Goal: Transaction & Acquisition: Purchase product/service

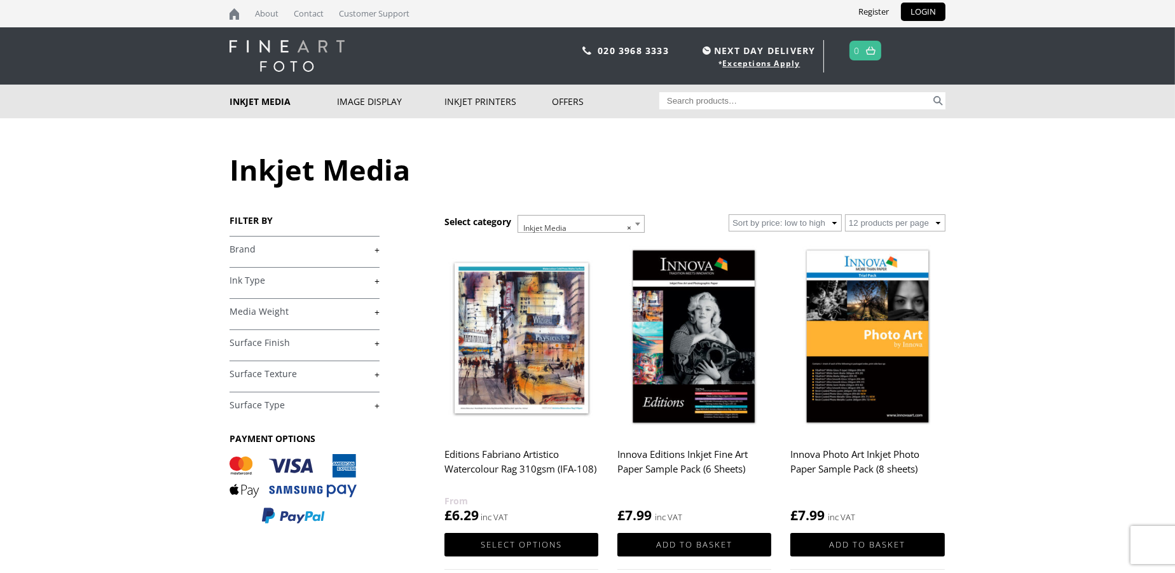
click at [378, 252] on link "+" at bounding box center [304, 249] width 150 height 12
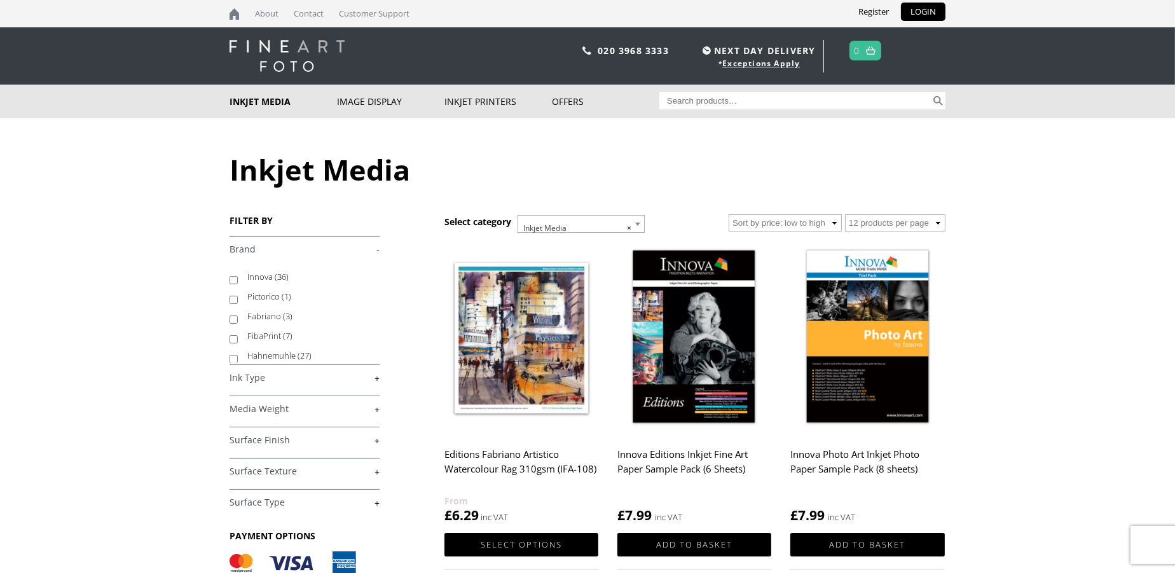
click at [285, 354] on label "Hahnemuhle (27)" at bounding box center [307, 356] width 120 height 20
click at [238, 355] on input "Hahnemuhle (27)" at bounding box center [233, 359] width 8 height 8
checkbox input "true"
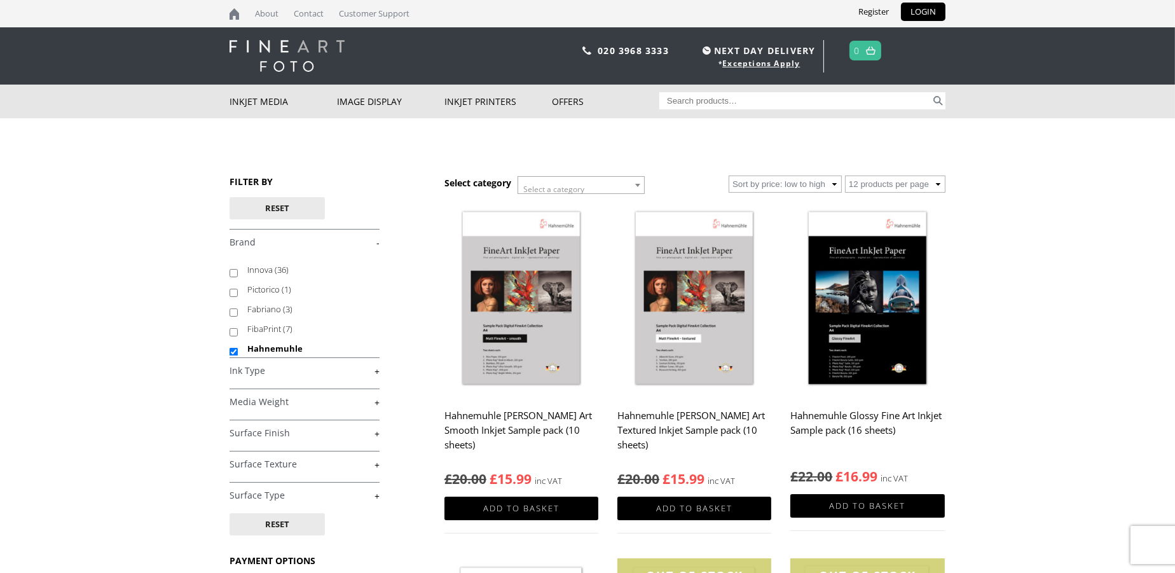
click at [376, 374] on link "+" at bounding box center [304, 371] width 150 height 12
click at [379, 374] on link "-" at bounding box center [304, 371] width 150 height 12
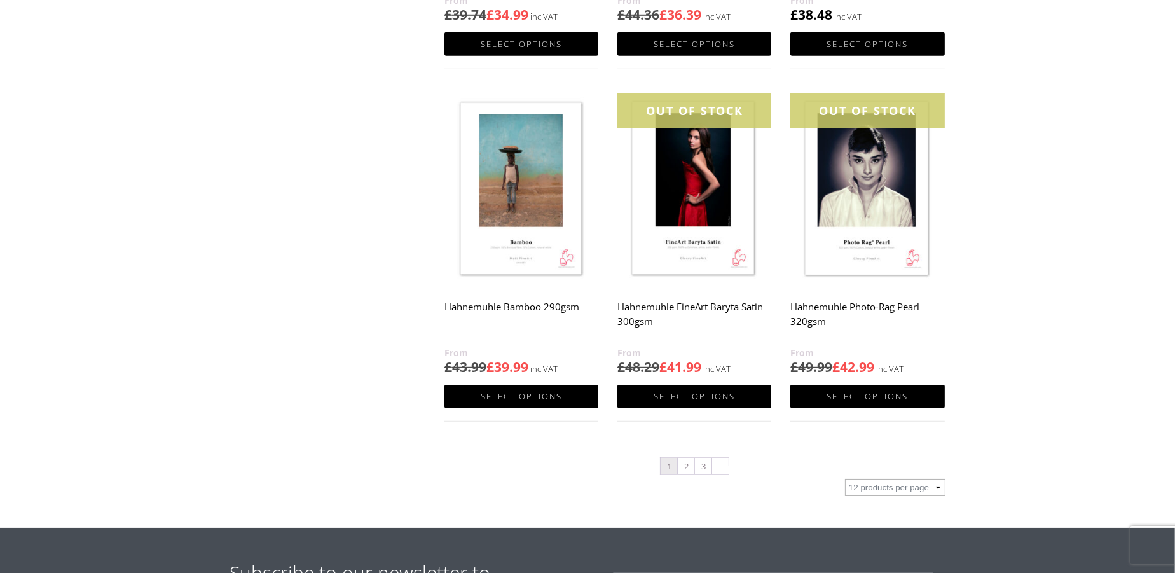
scroll to position [1171, 0]
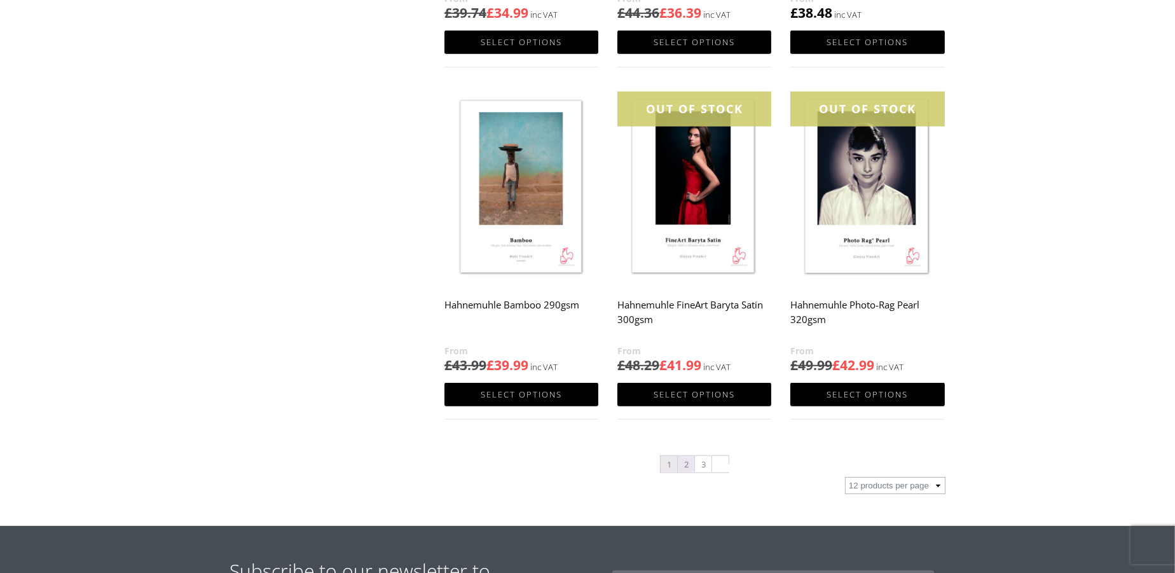
click at [686, 472] on link "2" at bounding box center [686, 464] width 17 height 17
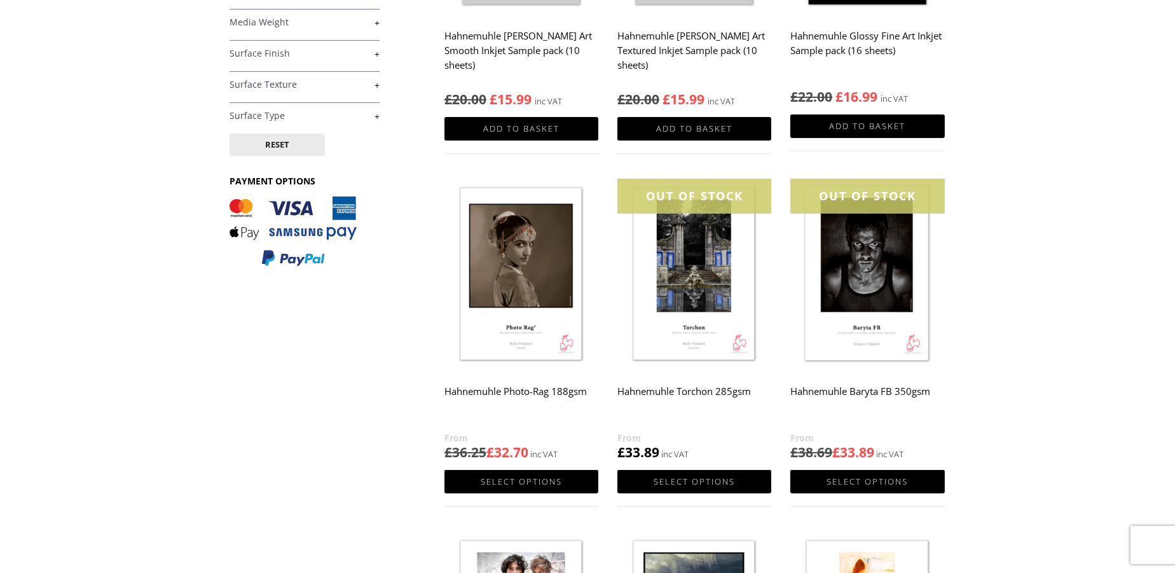
scroll to position [51, 0]
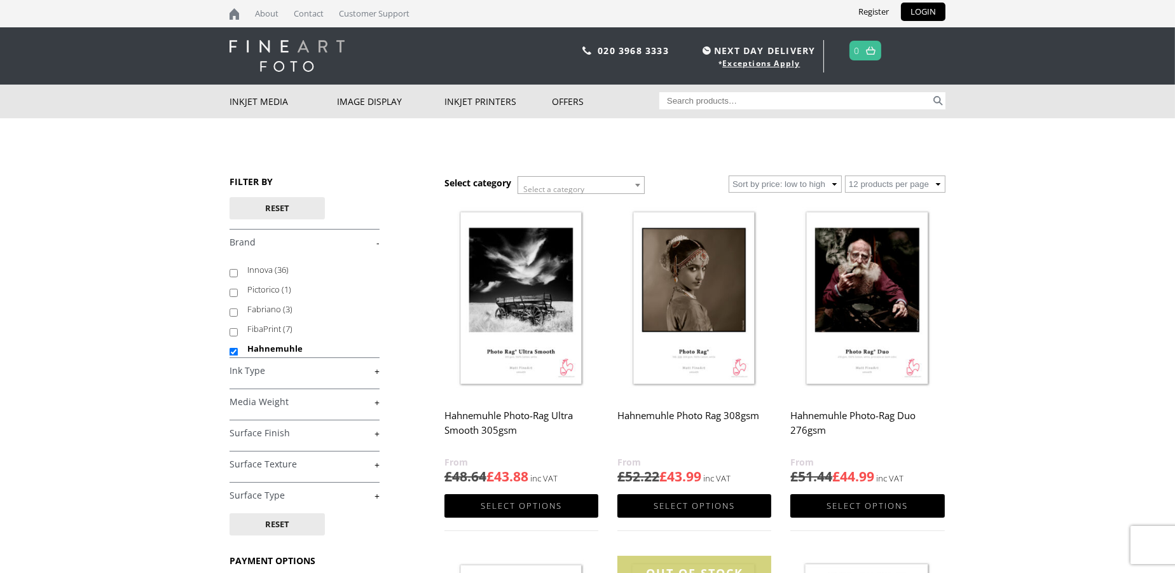
click at [376, 372] on link "+" at bounding box center [304, 371] width 150 height 12
click at [334, 402] on label "Aqueous Dye (27)" at bounding box center [307, 398] width 120 height 20
click at [238, 402] on input "Aqueous Dye (27)" at bounding box center [233, 401] width 8 height 8
checkbox input "true"
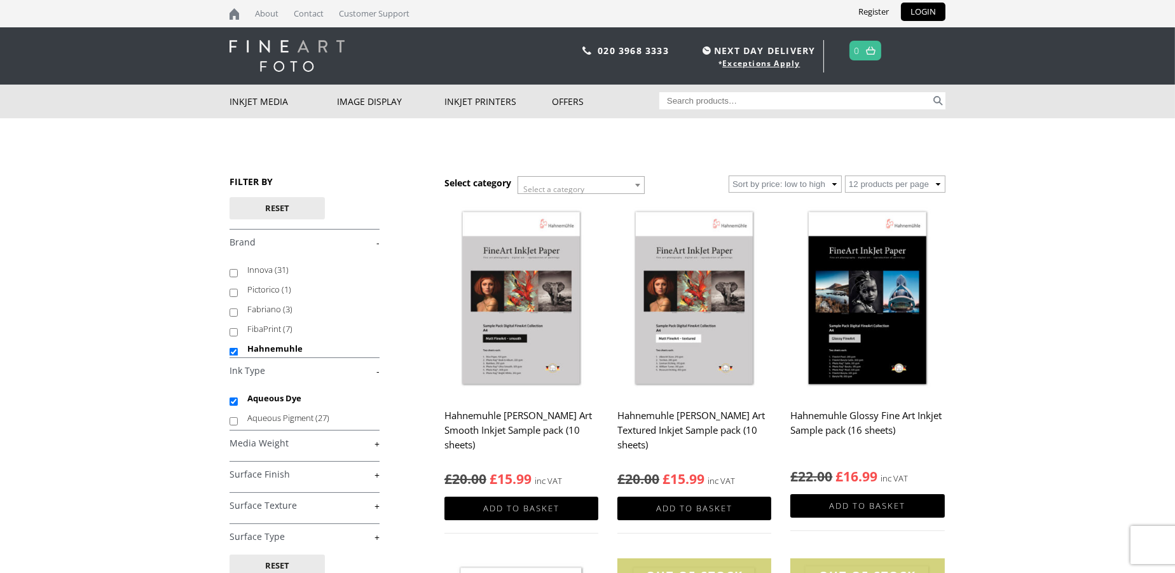
click at [231, 421] on input "Aqueous Pigment (27)" at bounding box center [233, 421] width 8 height 8
checkbox input "true"
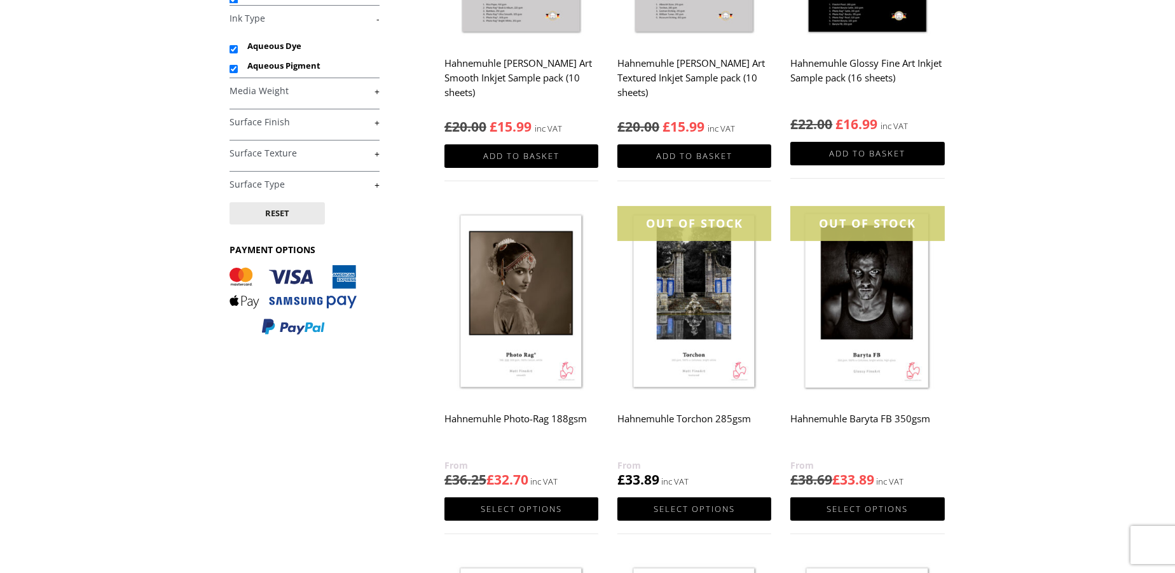
scroll to position [99, 0]
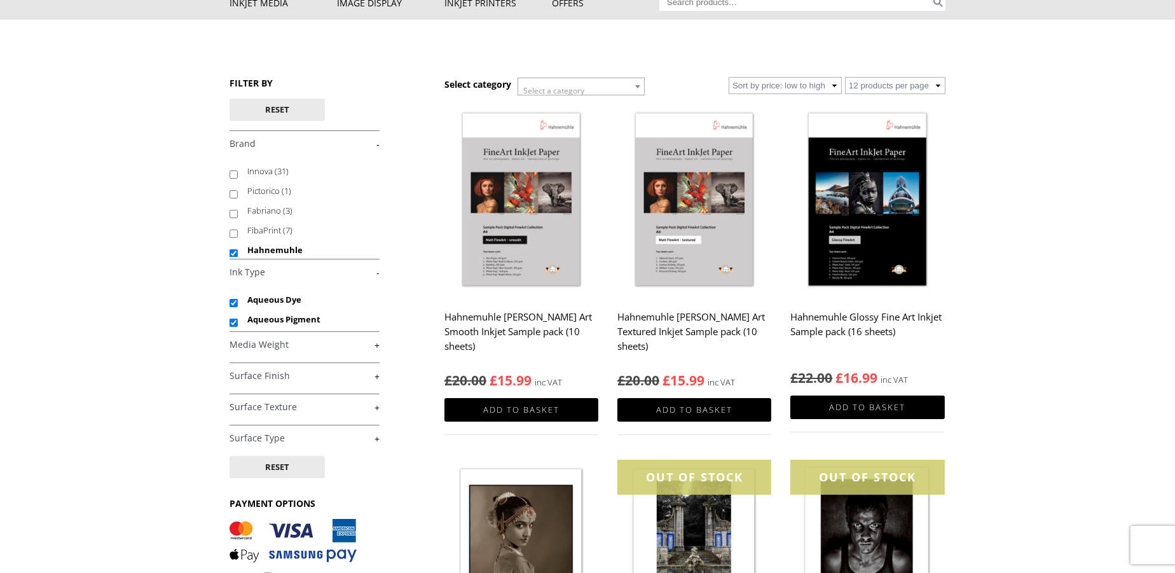
click at [376, 377] on link "+" at bounding box center [304, 376] width 150 height 12
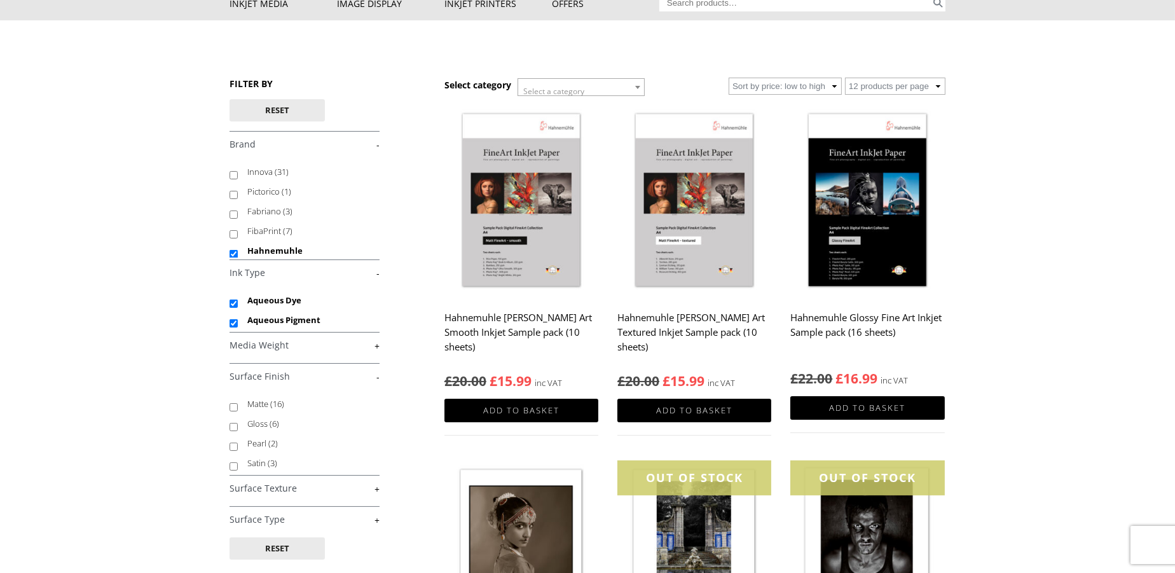
click at [235, 409] on input "Matte (16)" at bounding box center [233, 407] width 8 height 8
checkbox input "true"
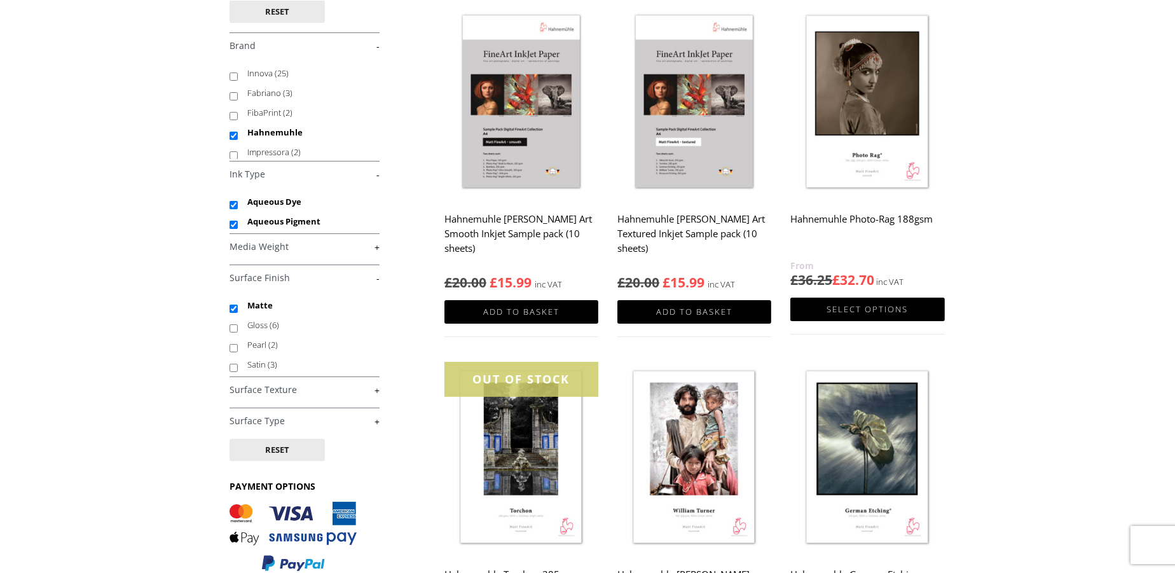
scroll to position [199, 0]
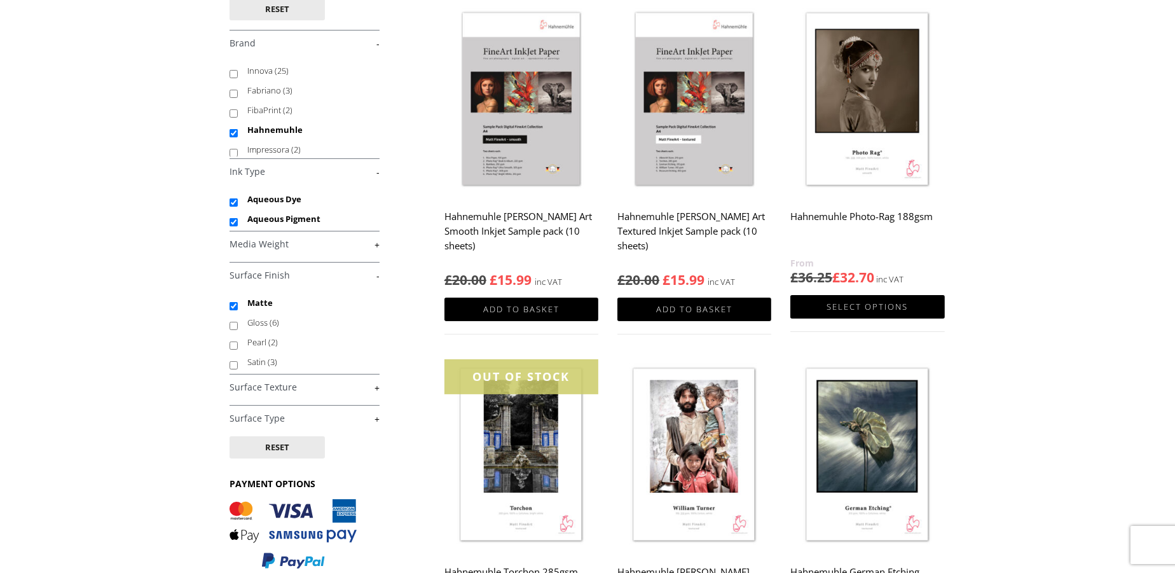
click at [376, 420] on link "+" at bounding box center [304, 419] width 150 height 12
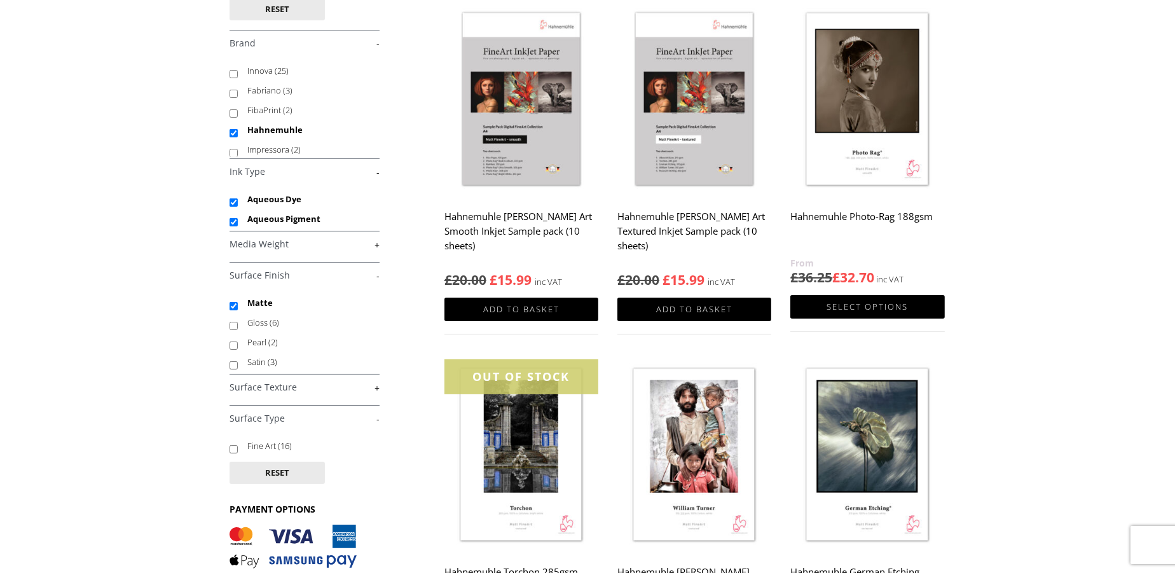
click at [231, 447] on input "Fine Art (16)" at bounding box center [233, 449] width 8 height 8
checkbox input "true"
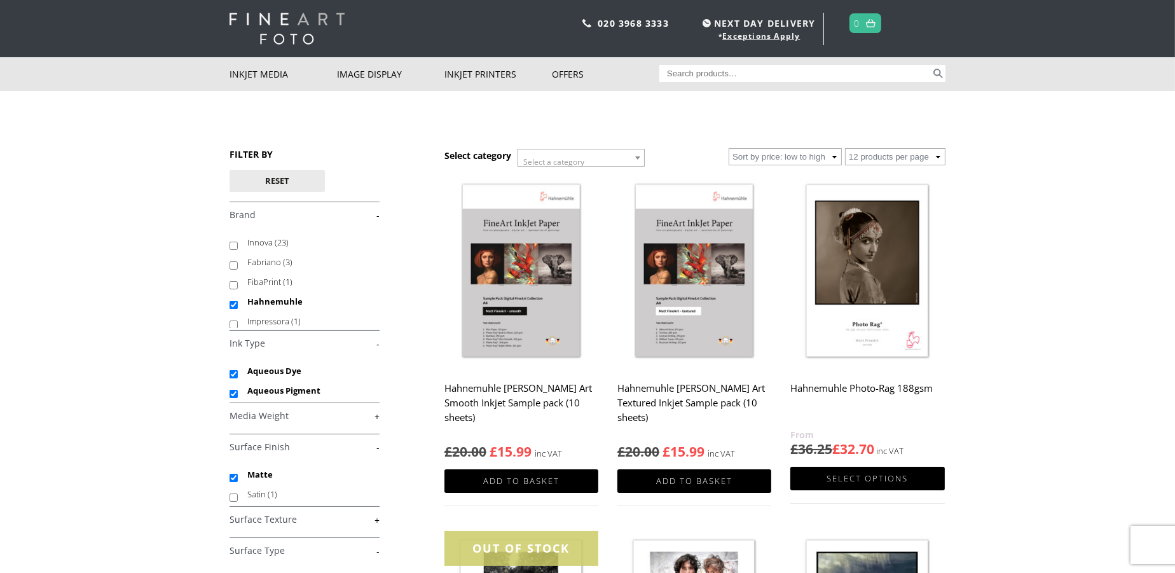
scroll to position [9, 0]
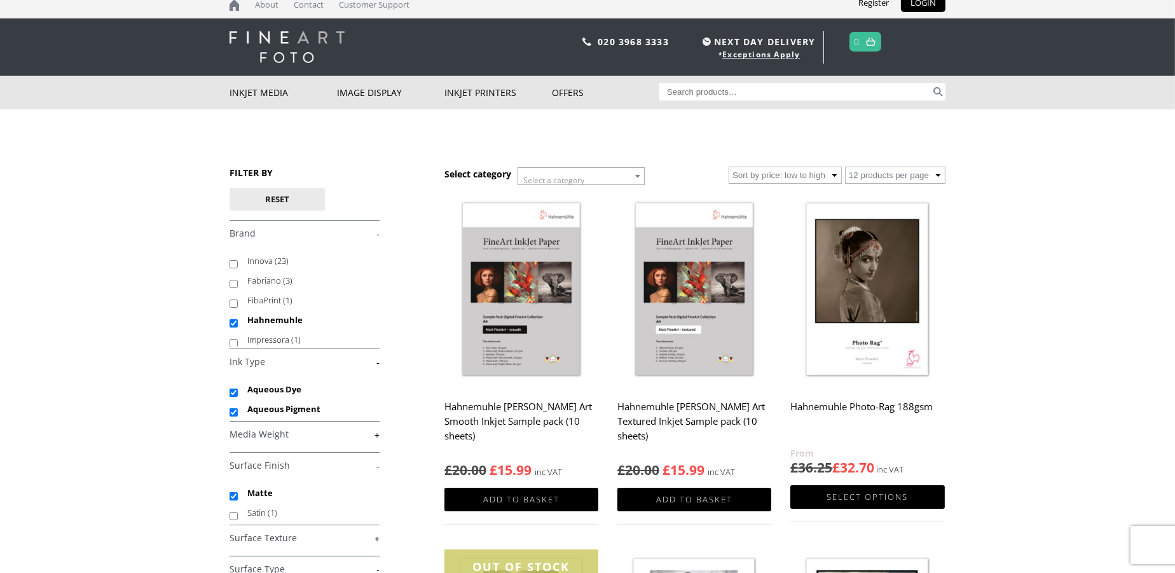
click at [640, 177] on span at bounding box center [637, 176] width 13 height 17
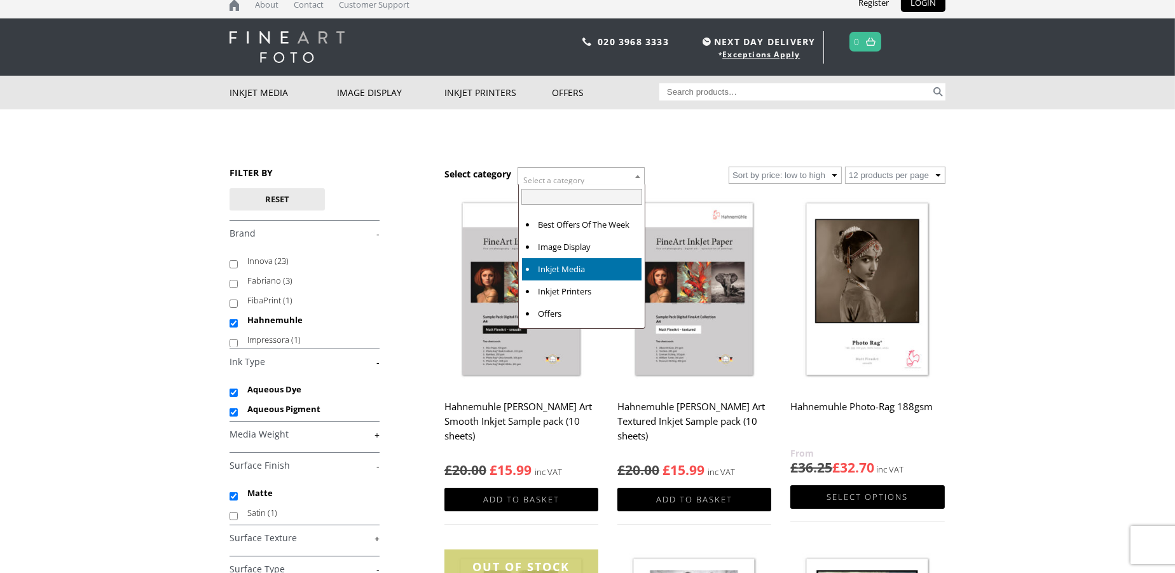
select select "inkjet-media"
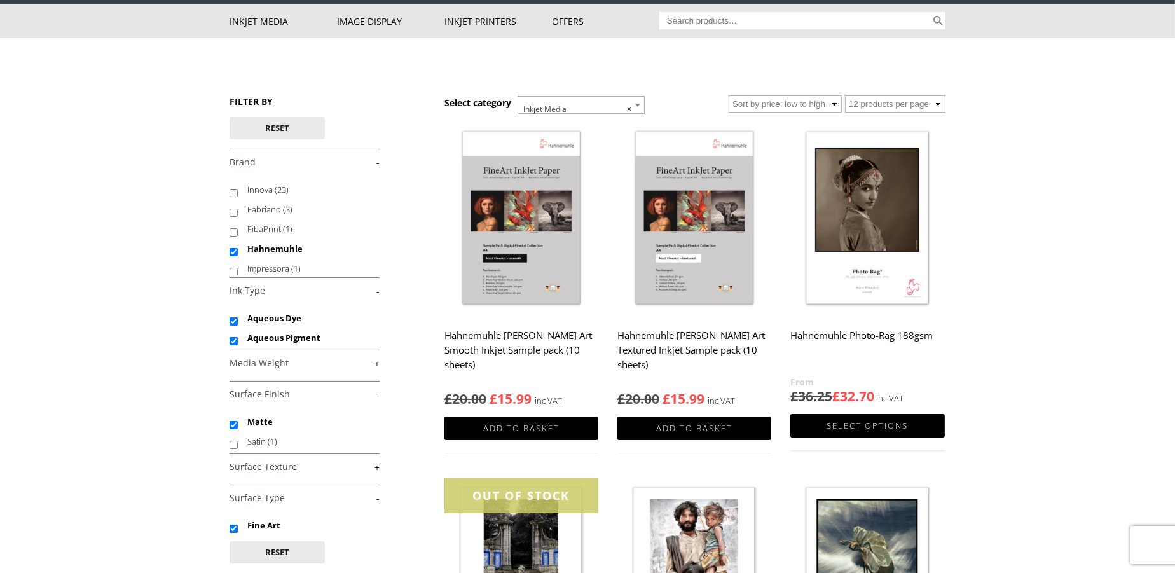
scroll to position [90, 0]
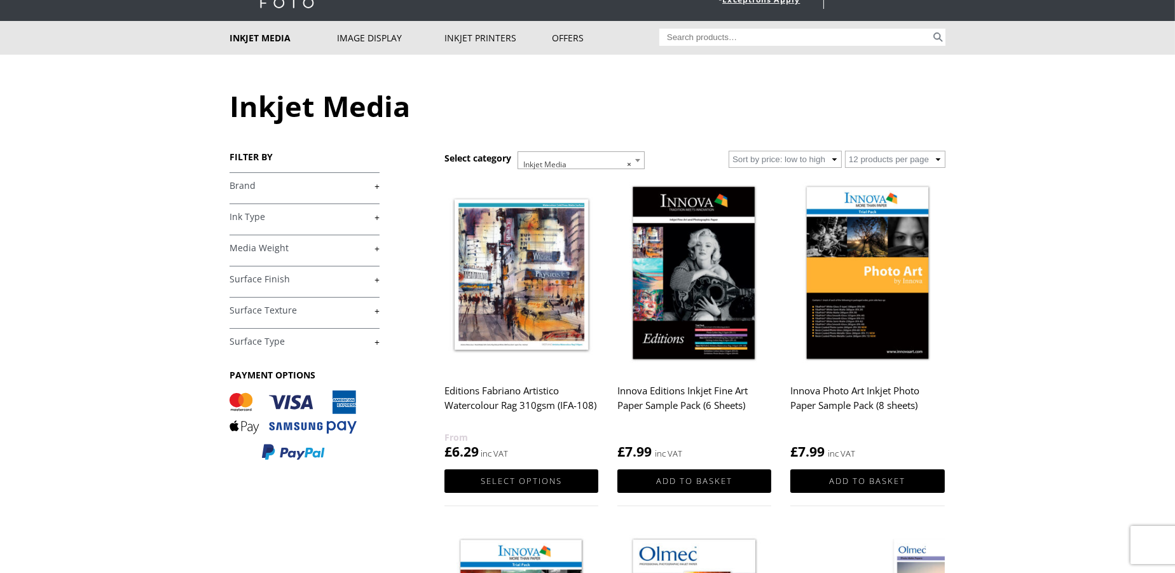
scroll to position [69, 0]
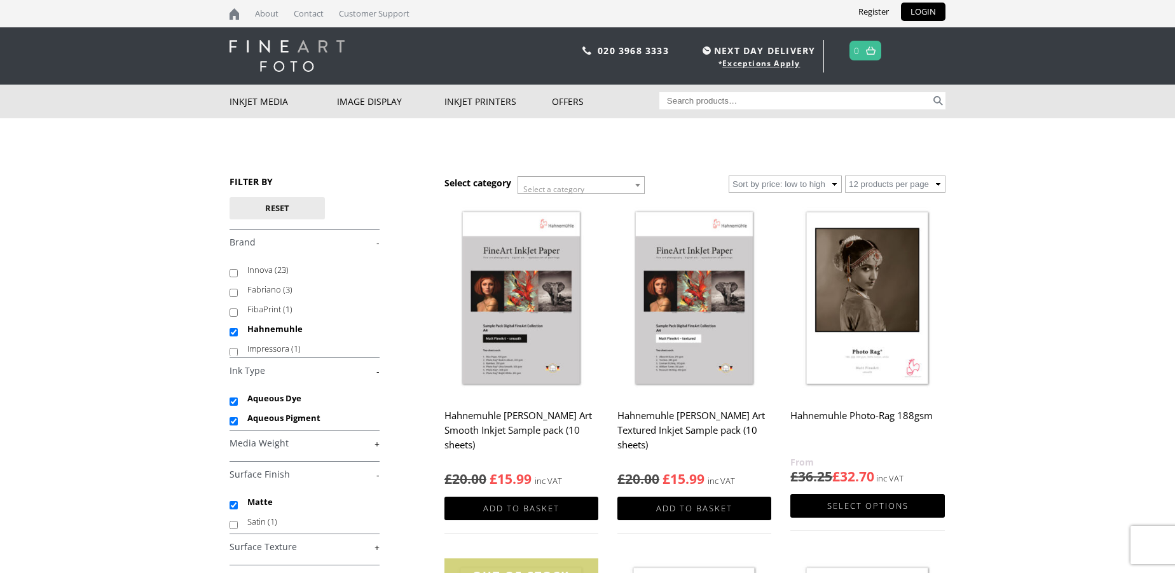
select select "inkjet-media"
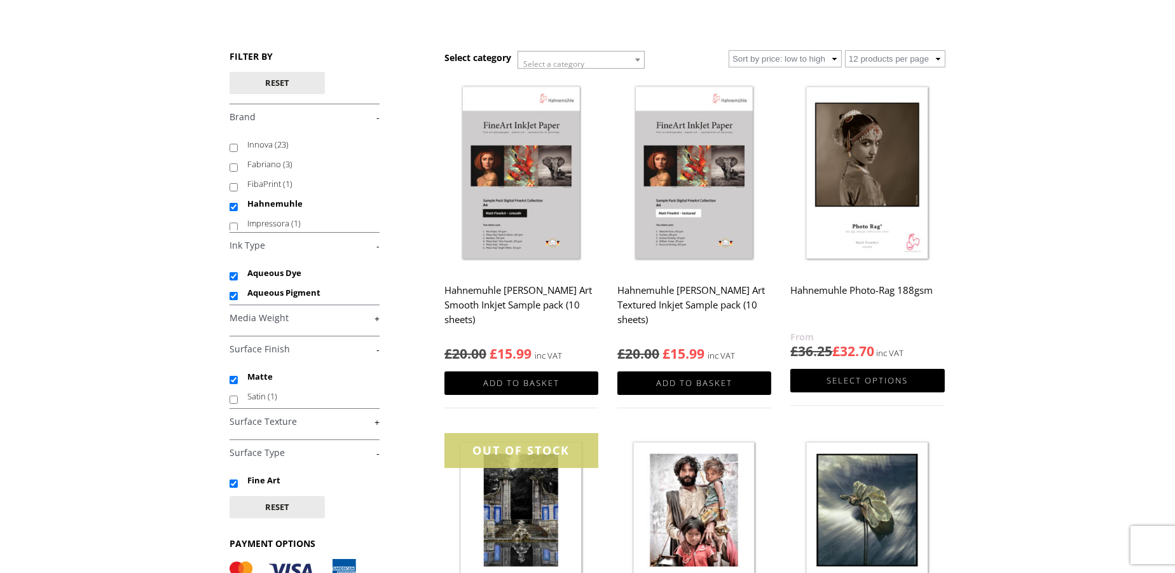
scroll to position [126, 0]
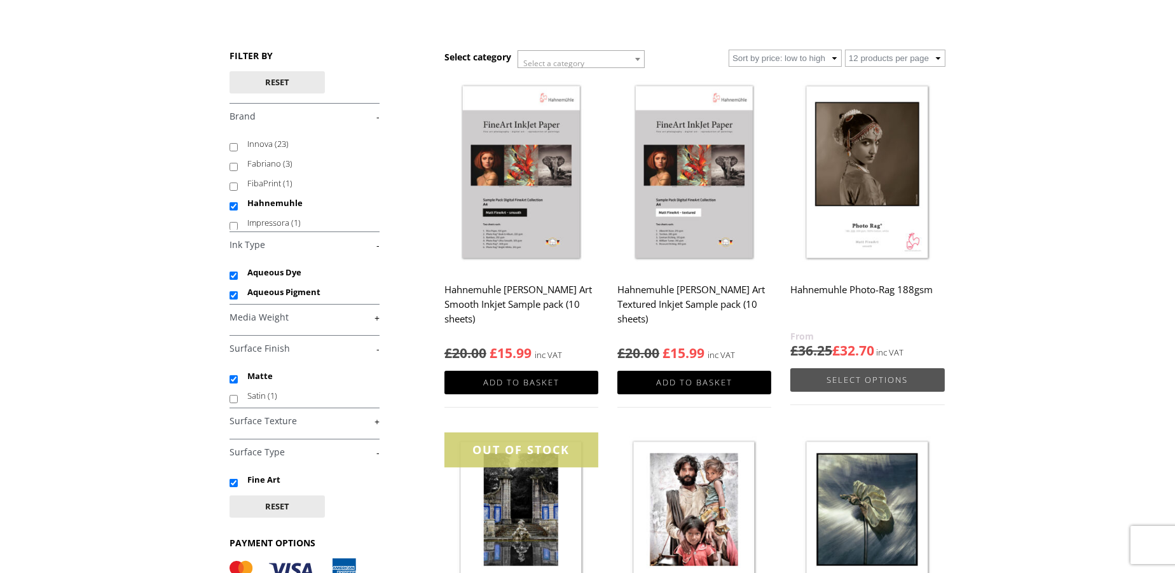
click at [887, 386] on link "Select options" at bounding box center [867, 380] width 154 height 24
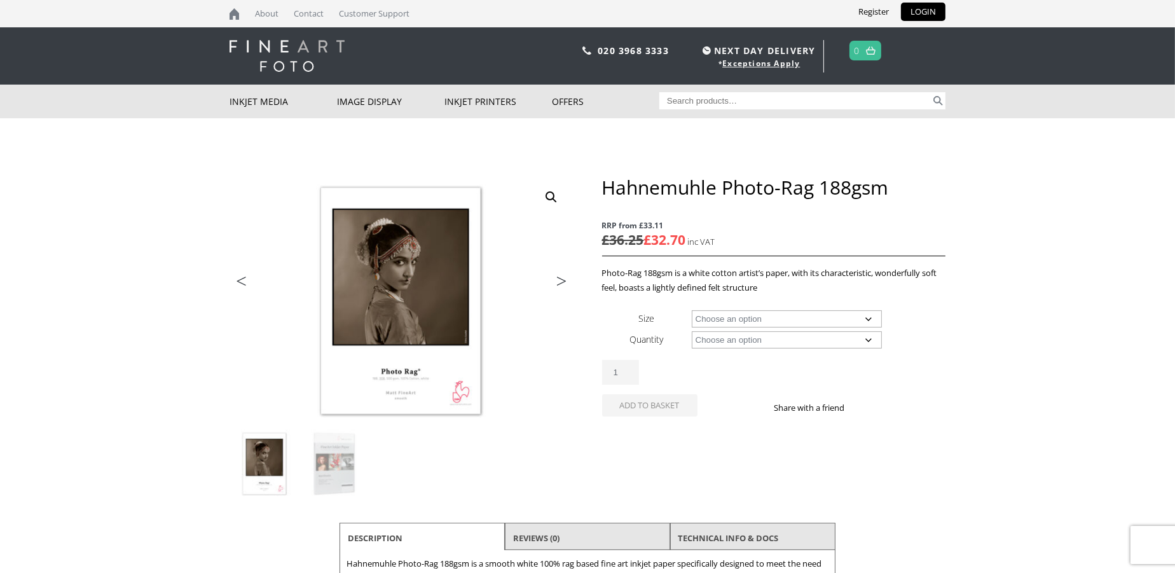
click at [868, 322] on select "Choose an option A4 Sheet A3 Sheet A3+ Sheet A2 Sheet 17" Wide Roll 24" Wide Ro…" at bounding box center [787, 318] width 191 height 17
click at [692, 311] on select "Choose an option A4 Sheet A3 Sheet A3+ Sheet A2 Sheet 17" Wide Roll 24" Wide Ro…" at bounding box center [787, 318] width 191 height 17
select select "a3-sheet-2"
click at [870, 348] on select "Choose an option 25 Sheets" at bounding box center [787, 339] width 191 height 17
select select "25-sheets"
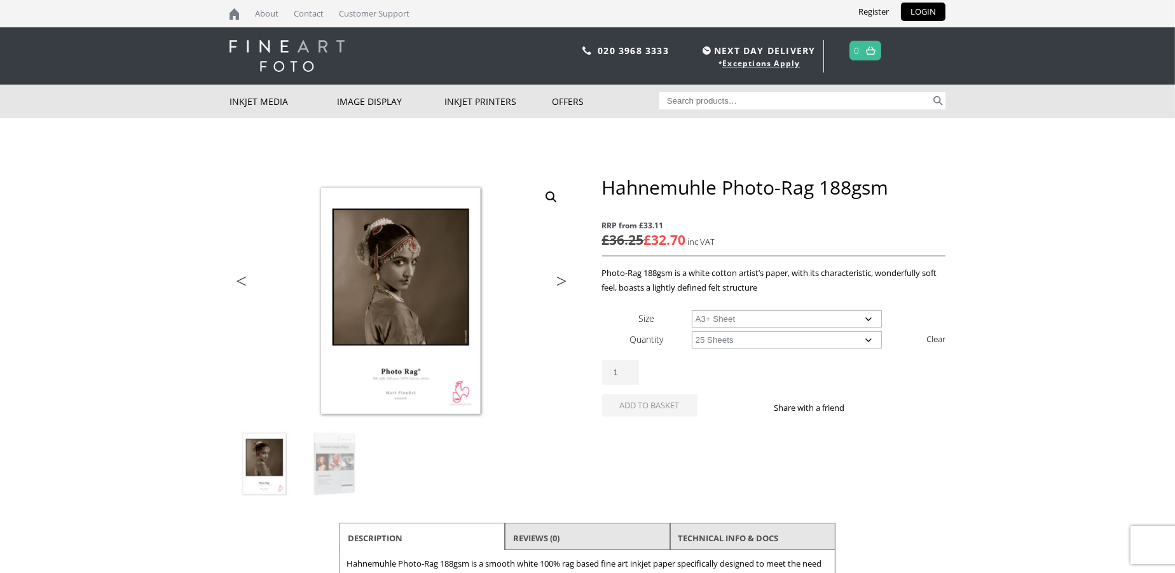
click at [692, 338] on select "Choose an option 25 Sheets" at bounding box center [787, 339] width 191 height 17
click at [867, 320] on select "Choose an option A4 Sheet A3 Sheet A3+ Sheet A2 Sheet" at bounding box center [787, 318] width 191 height 17
click at [692, 311] on select "Choose an option A4 Sheet A3 Sheet A3+ Sheet A2 Sheet" at bounding box center [787, 318] width 191 height 17
click at [866, 320] on select "Choose an option A4 Sheet A3 Sheet A3+ Sheet A2 Sheet" at bounding box center [787, 318] width 191 height 17
click at [692, 311] on select "Choose an option A4 Sheet A3 Sheet A3+ Sheet A2 Sheet" at bounding box center [787, 318] width 191 height 17
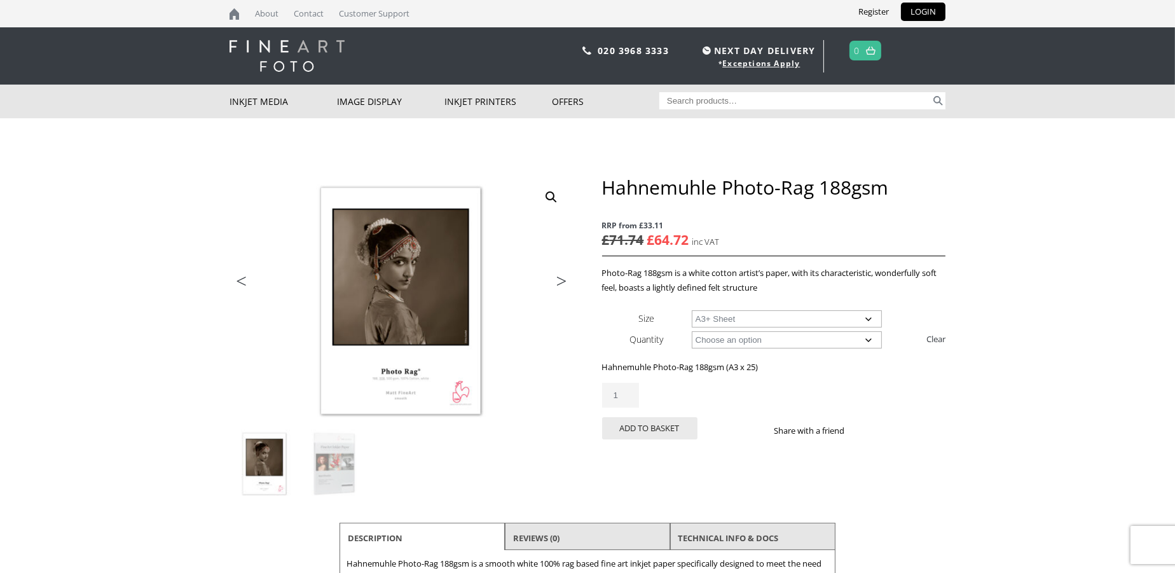
select select "a3-sheet-2"
click at [327, 469] on img at bounding box center [334, 464] width 69 height 69
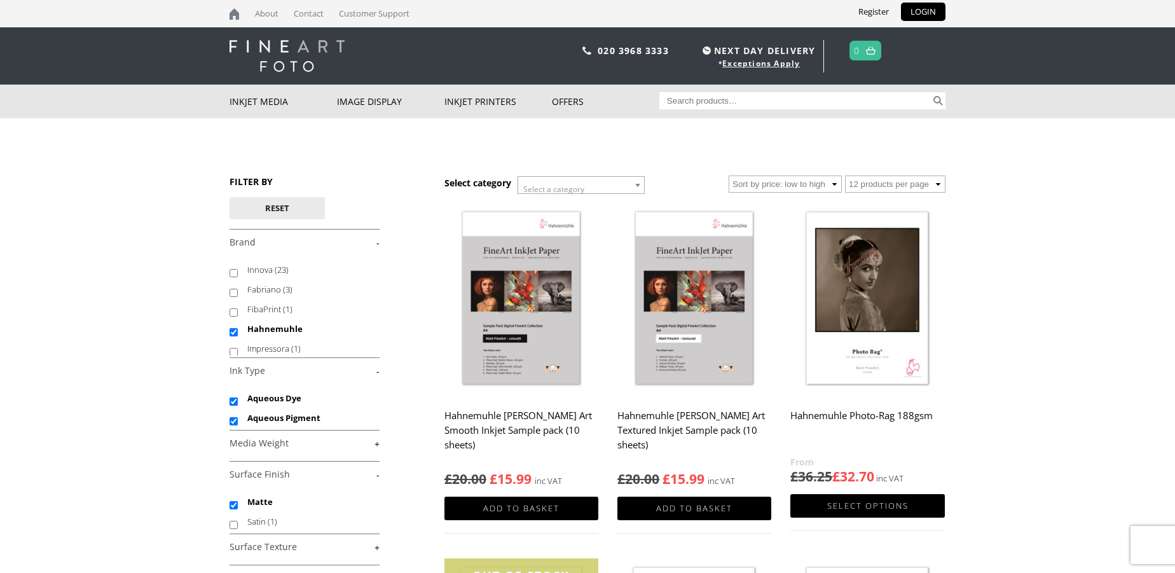
select select "inkjet-media"
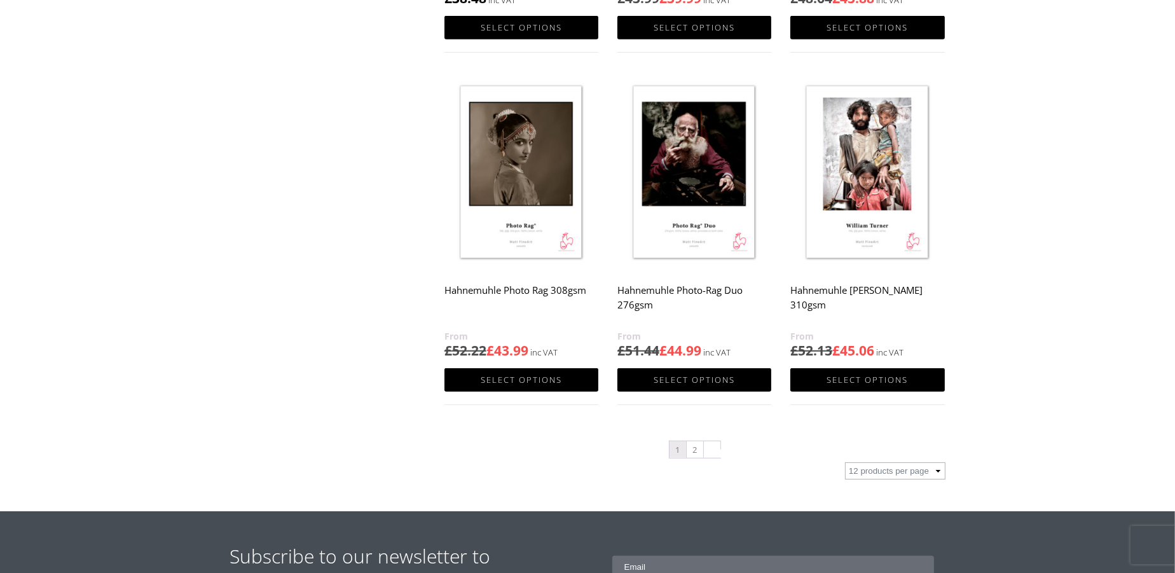
scroll to position [1192, 0]
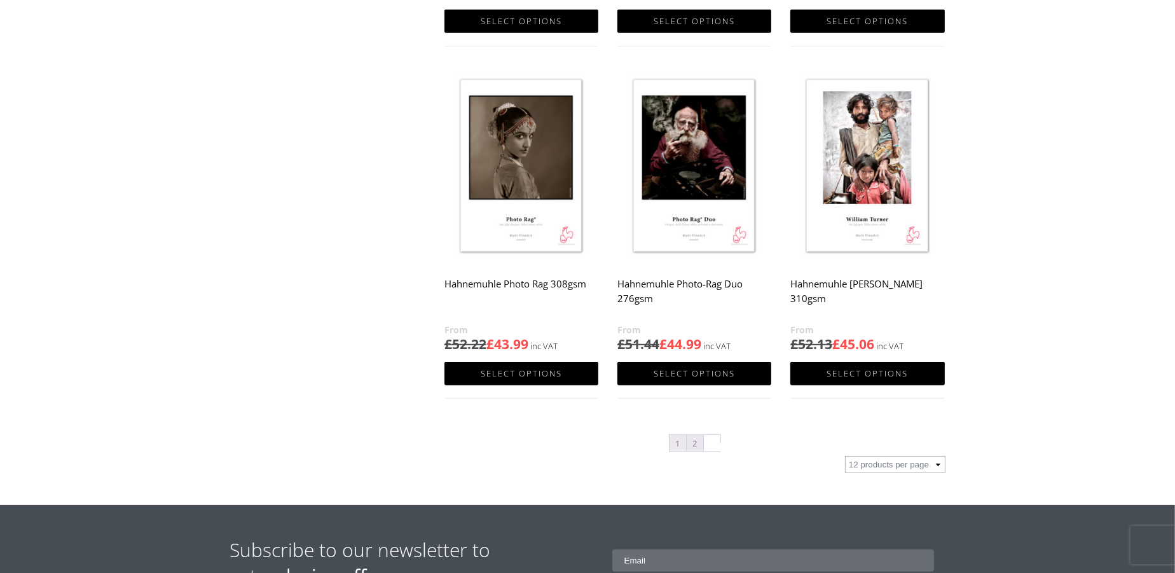
click at [696, 451] on link "2" at bounding box center [694, 443] width 17 height 17
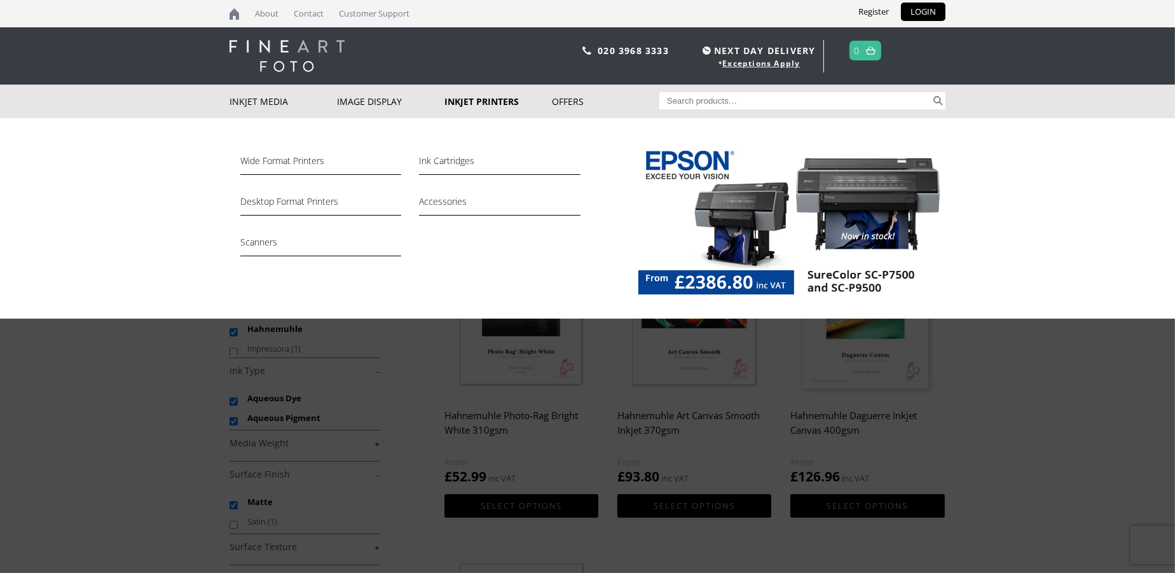
click at [490, 100] on link "Inkjet Printers" at bounding box center [497, 102] width 107 height 34
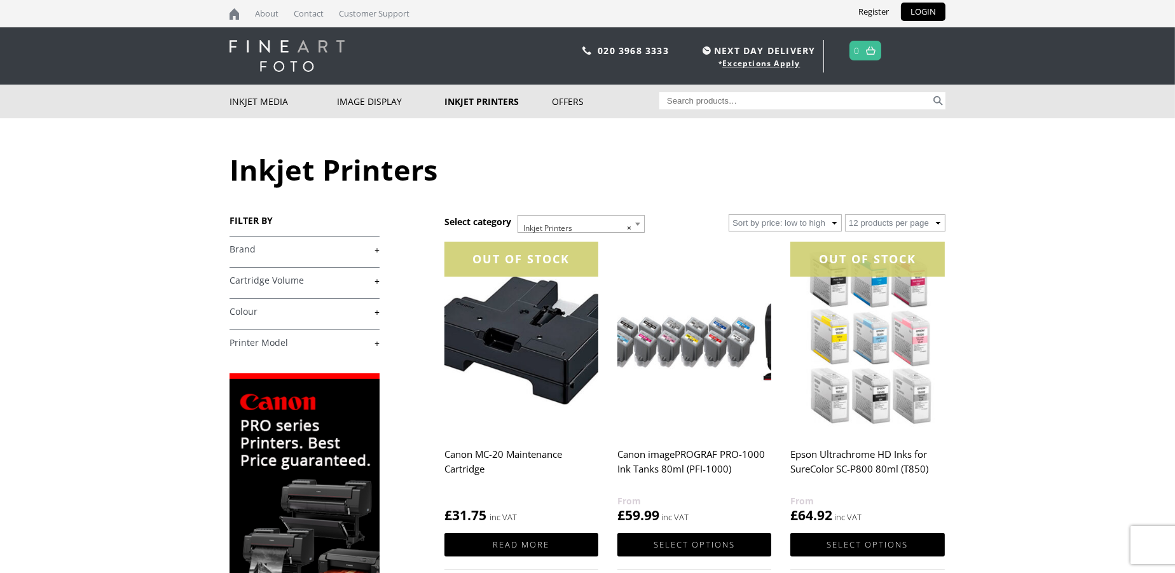
click at [293, 345] on link "+" at bounding box center [304, 343] width 150 height 12
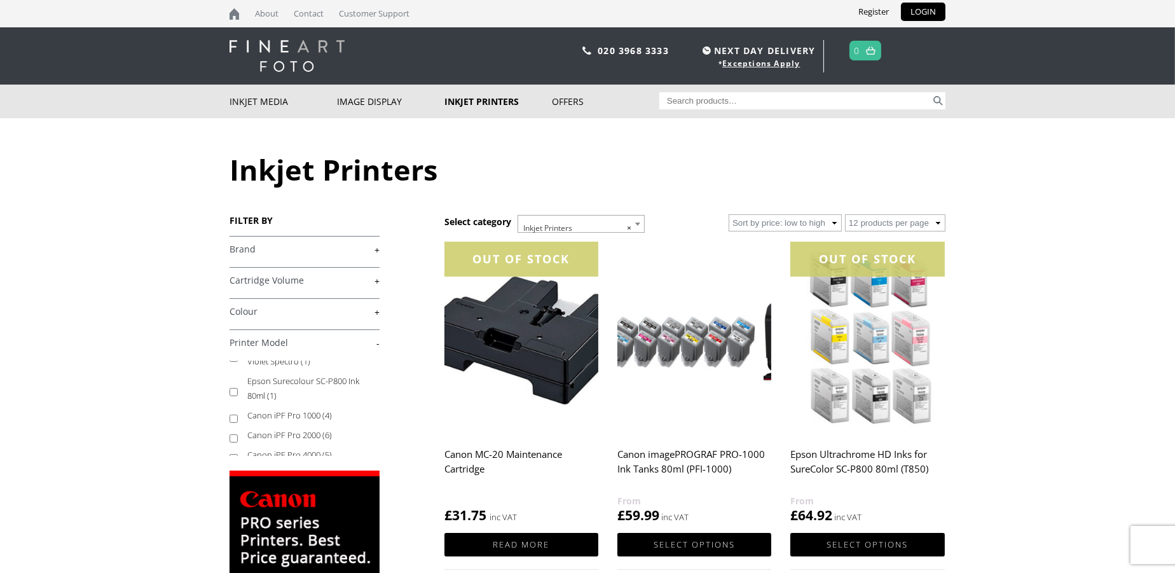
scroll to position [420, 0]
click at [373, 250] on link "+" at bounding box center [304, 249] width 150 height 12
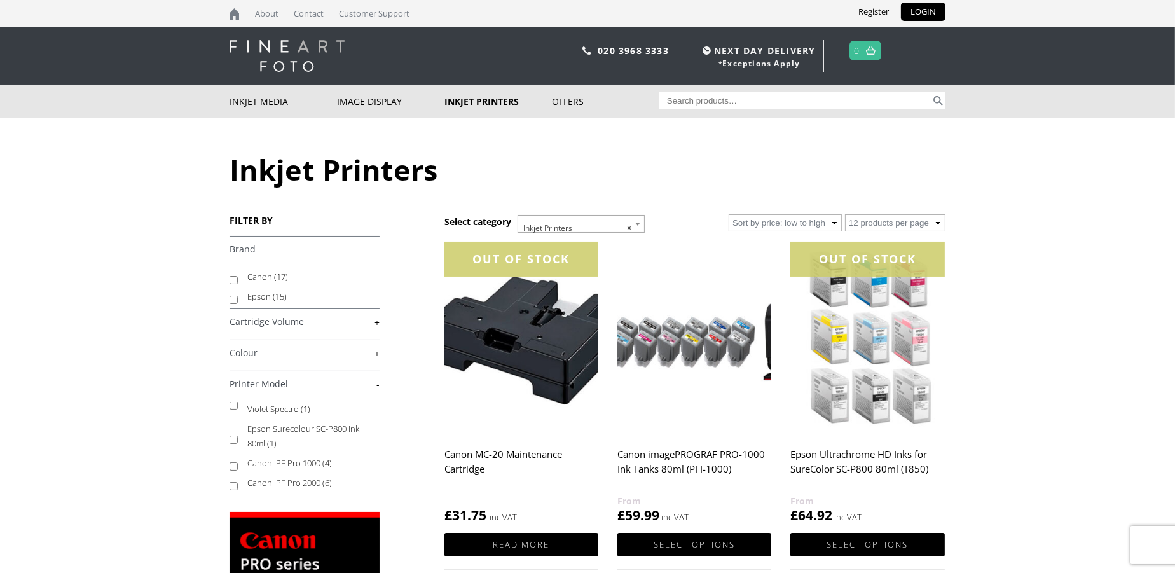
click at [287, 278] on label "Canon (17)" at bounding box center [307, 277] width 120 height 20
click at [238, 278] on input "Canon (17)" at bounding box center [233, 280] width 8 height 8
checkbox input "true"
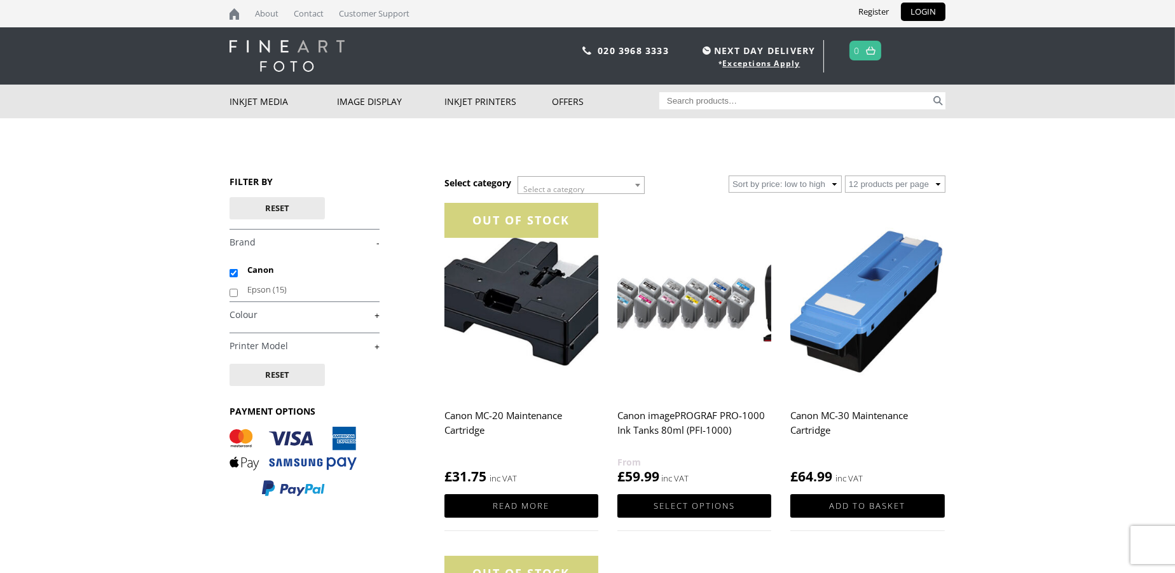
click at [379, 317] on link "+" at bounding box center [304, 315] width 150 height 12
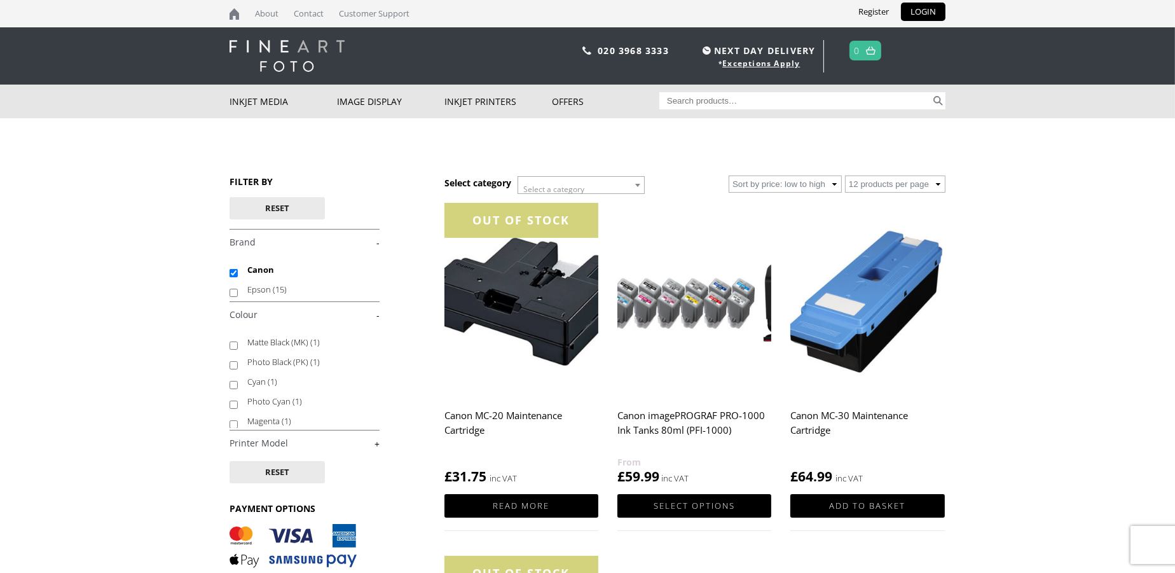
click at [158, 283] on body "NEXT DAY DELIVERY * Exceptions Apply About Contact Customer Support Register LO…" at bounding box center [587, 286] width 1175 height 573
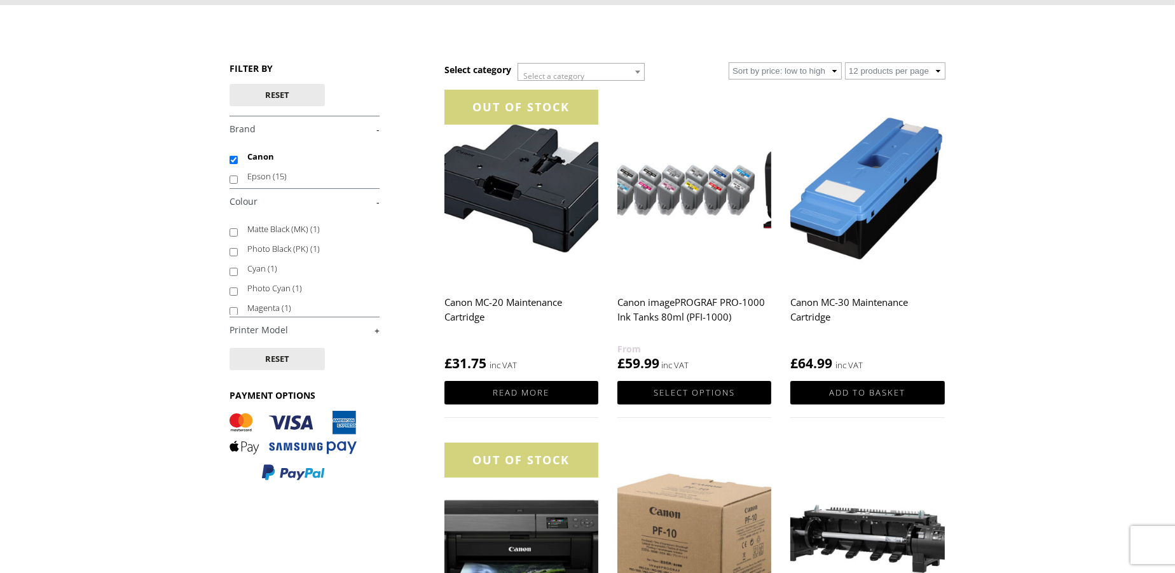
scroll to position [118, 0]
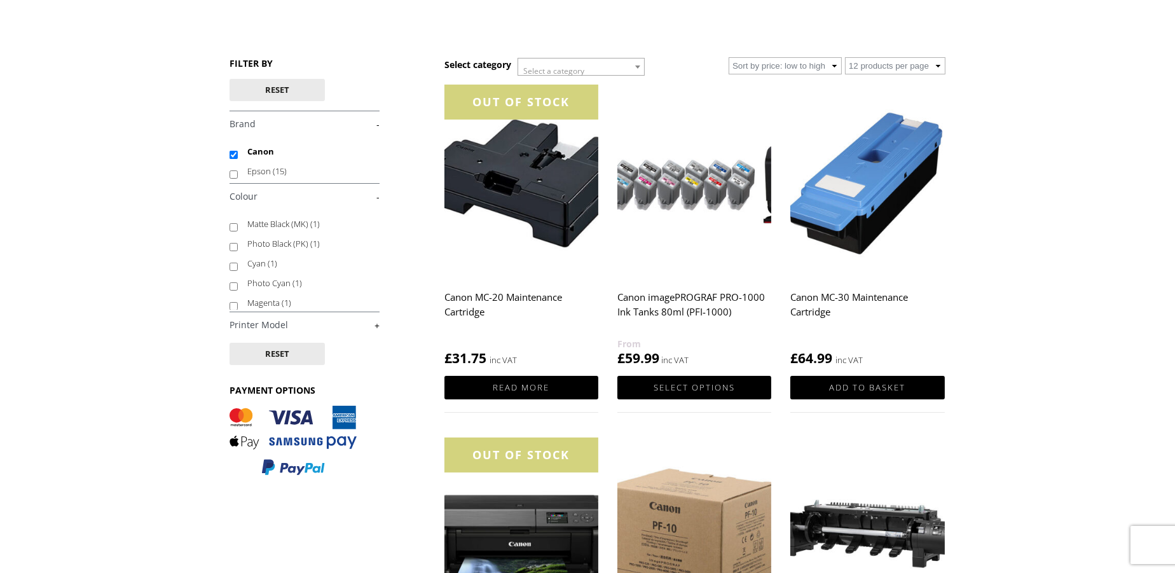
click at [287, 324] on link "+" at bounding box center [304, 325] width 150 height 12
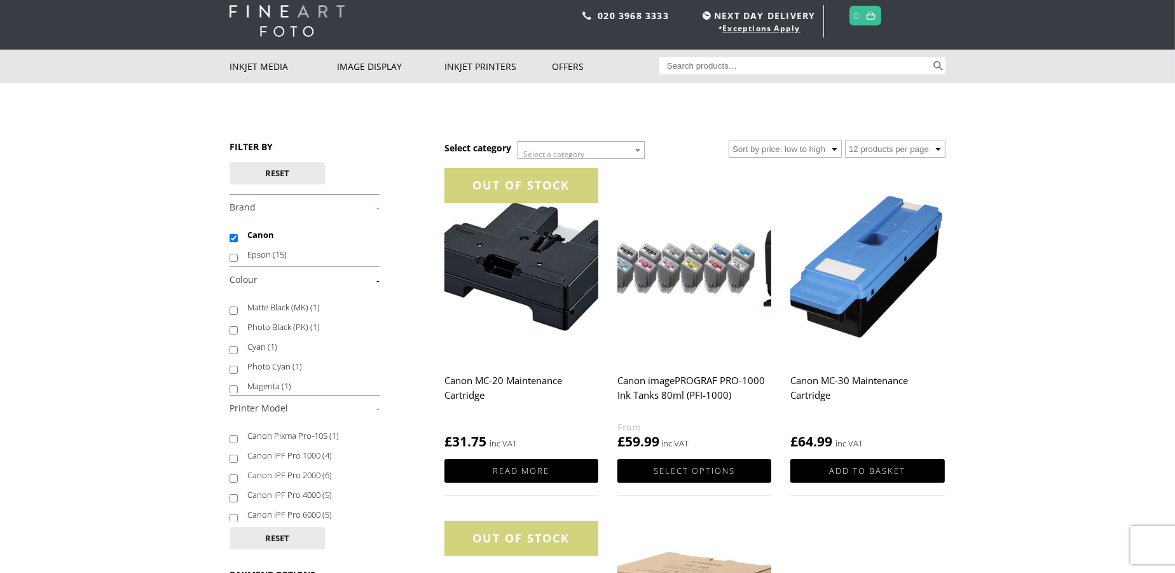
scroll to position [0, 0]
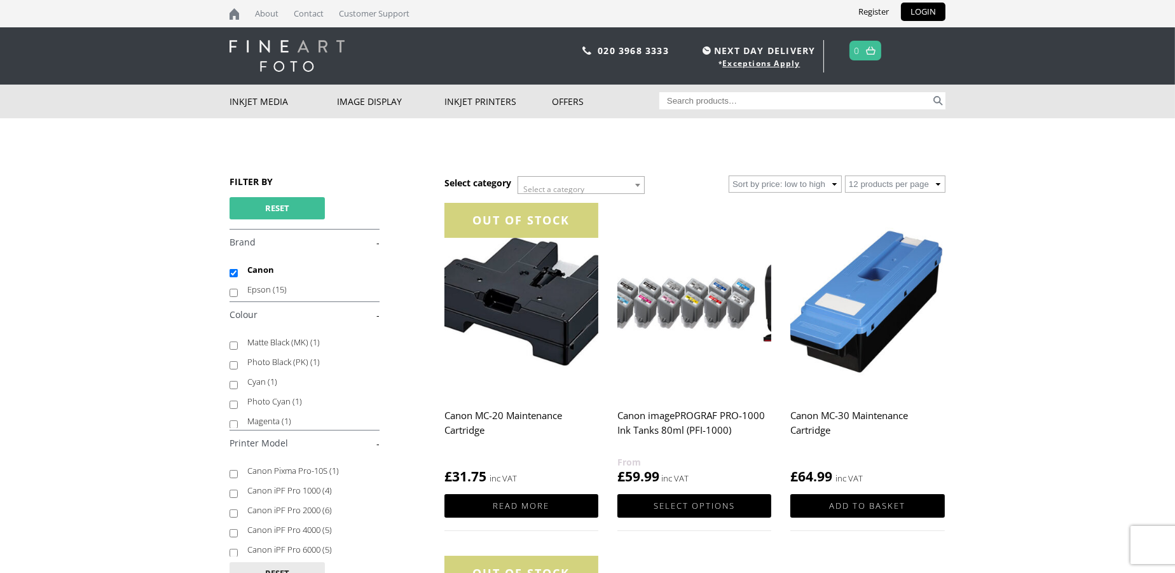
click at [291, 209] on button "Reset" at bounding box center [276, 208] width 95 height 22
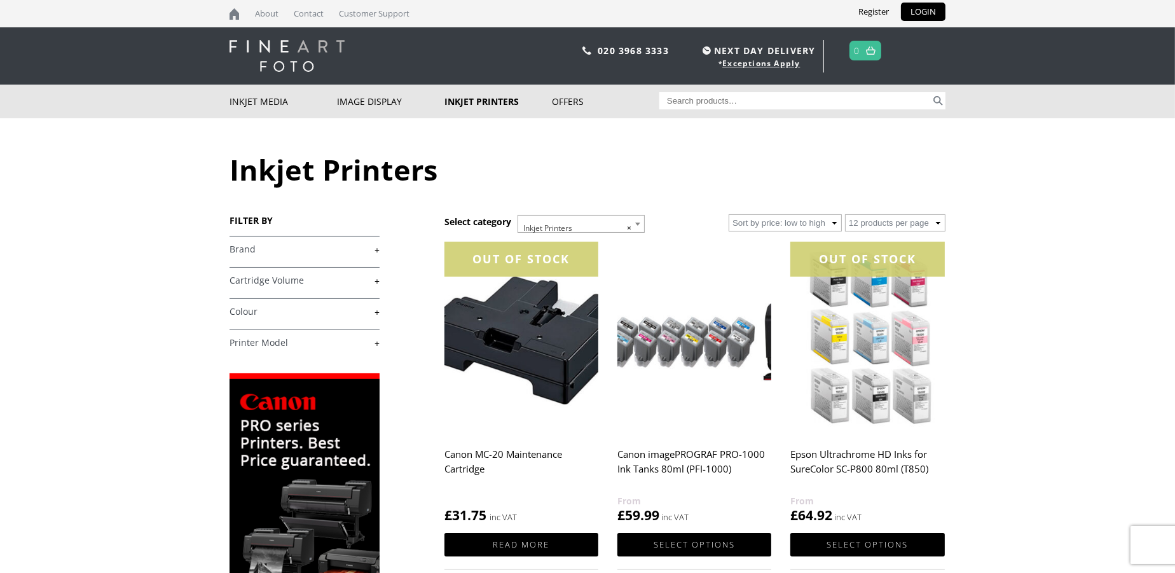
click at [379, 345] on link "+" at bounding box center [304, 343] width 150 height 12
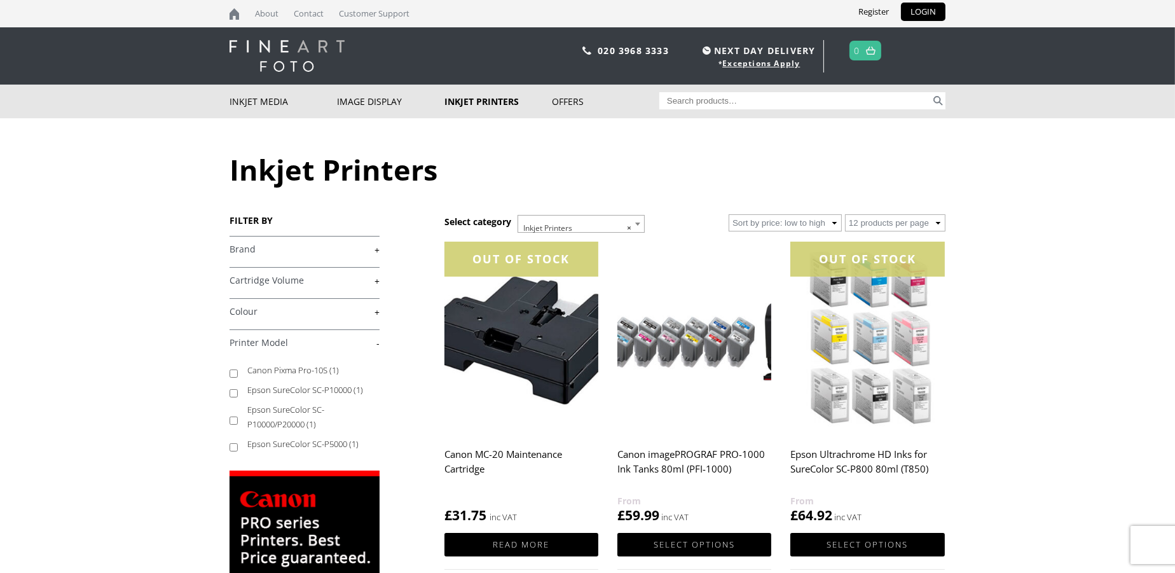
click at [375, 250] on link "+" at bounding box center [304, 249] width 150 height 12
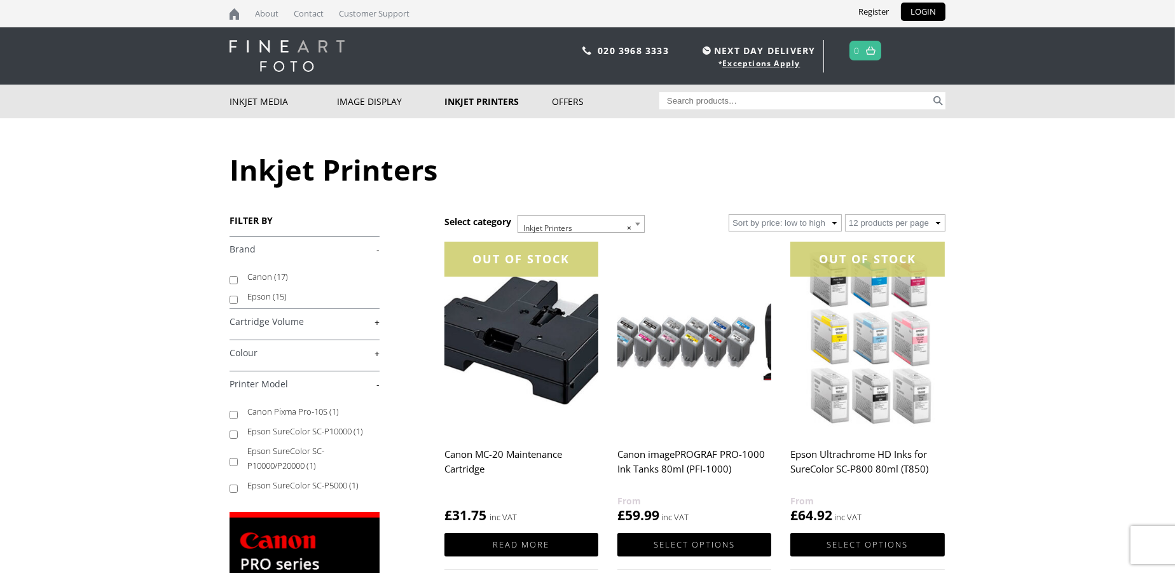
click at [307, 277] on label "Canon (17)" at bounding box center [307, 277] width 120 height 20
click at [238, 277] on input "Canon (17)" at bounding box center [233, 280] width 8 height 8
checkbox input "true"
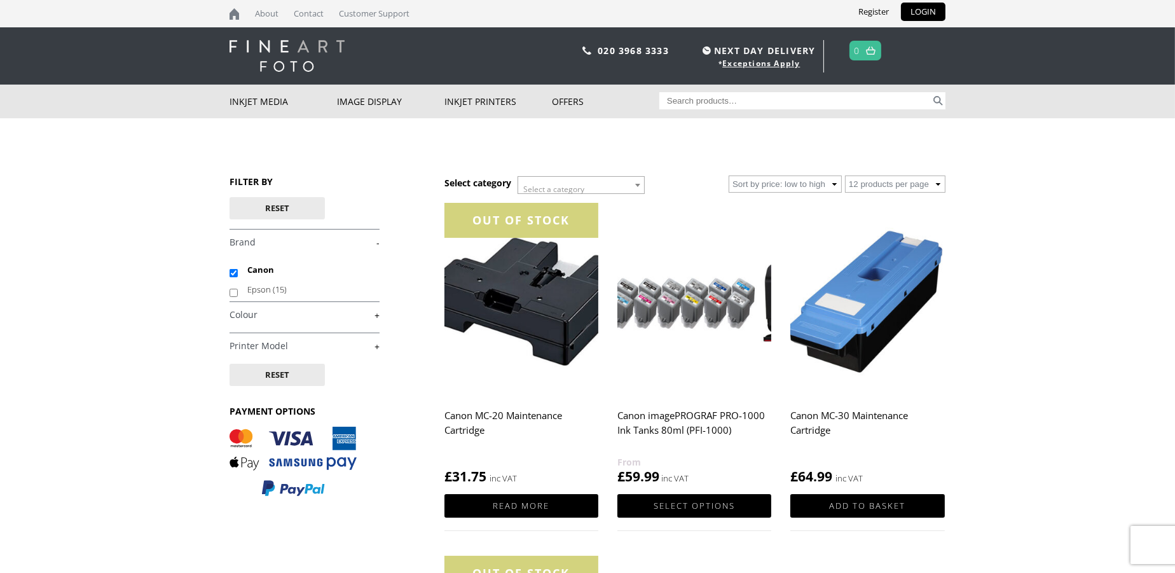
click at [376, 345] on link "+" at bounding box center [304, 346] width 150 height 12
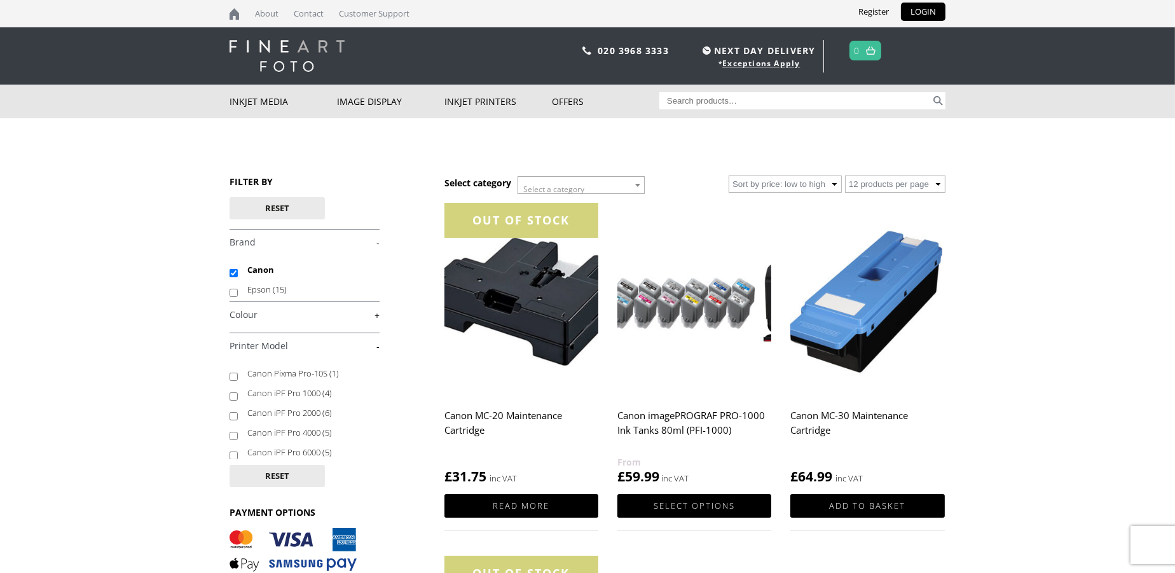
click at [129, 297] on body "NEXT DAY DELIVERY * Exceptions Apply About Contact Customer Support Register LO…" at bounding box center [587, 286] width 1175 height 573
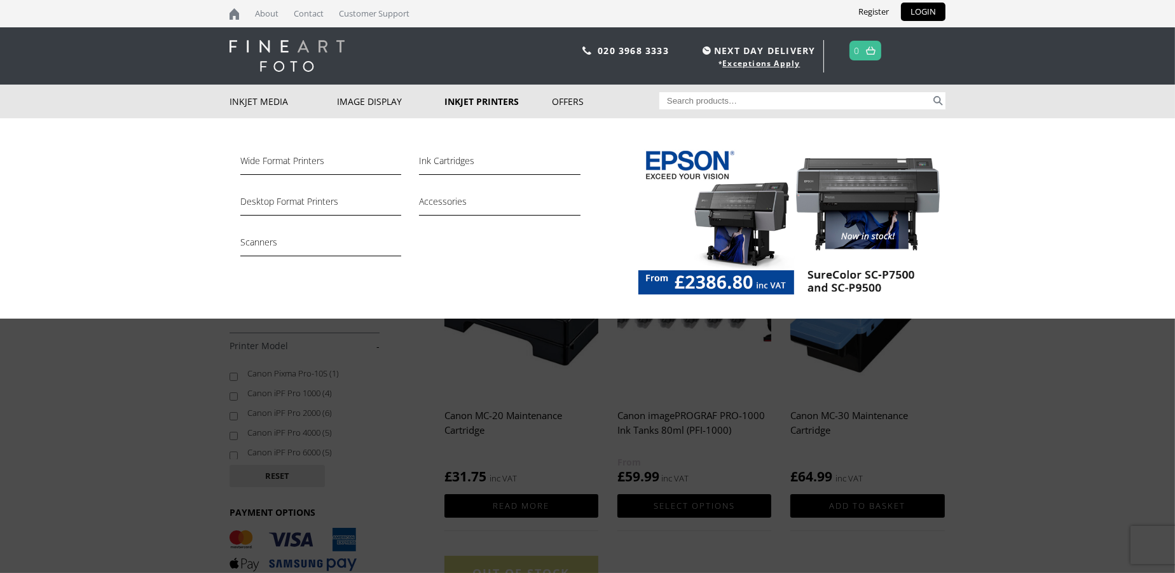
click at [478, 104] on link "Inkjet Printers" at bounding box center [497, 102] width 107 height 34
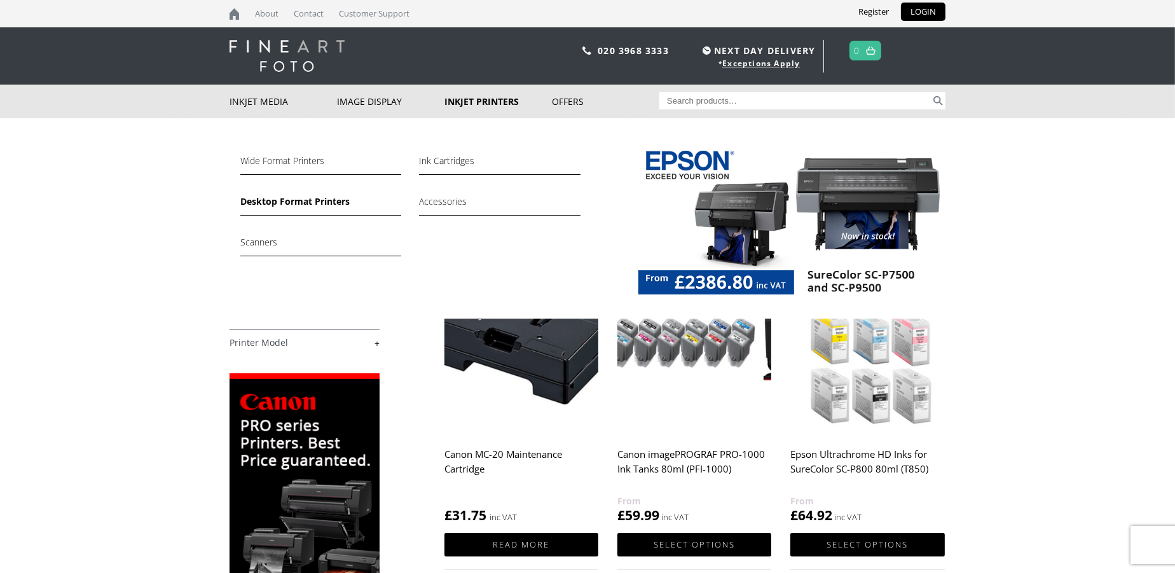
click at [324, 207] on link "Desktop Format Printers" at bounding box center [320, 205] width 161 height 22
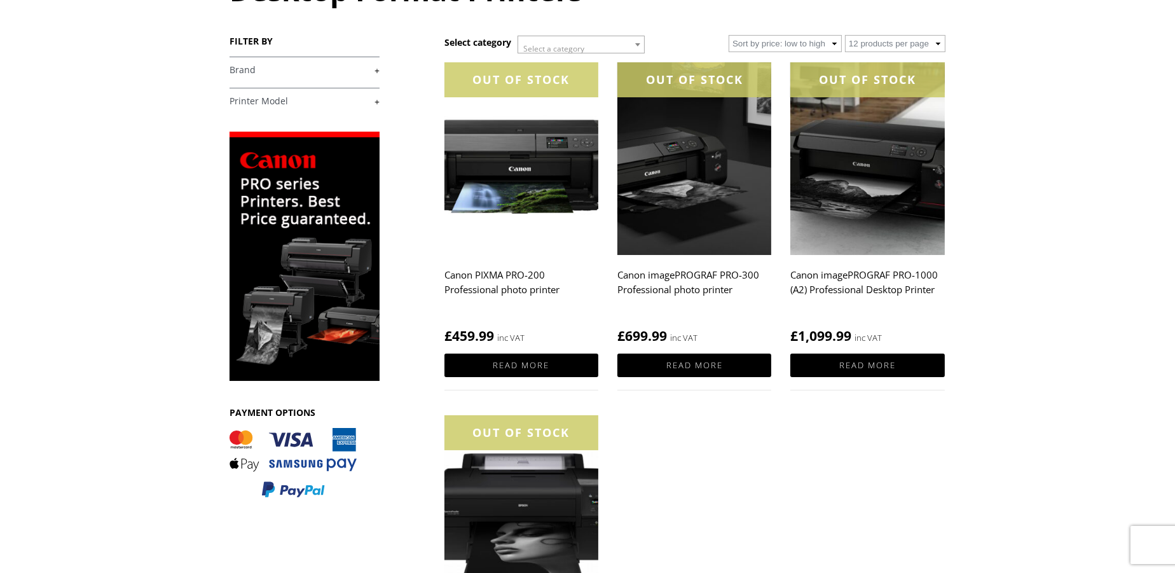
scroll to position [177, 0]
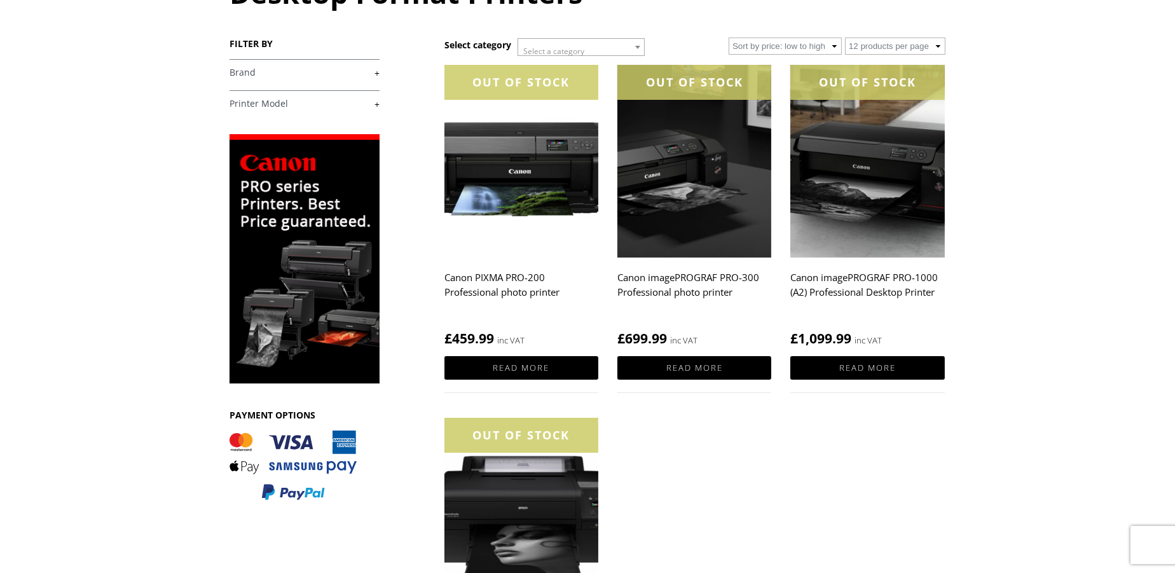
click at [489, 267] on link "OUT OF STOCK Canon PIXMA PRO-200 Professional photo printer £ 459.99 inc VAT" at bounding box center [521, 206] width 154 height 283
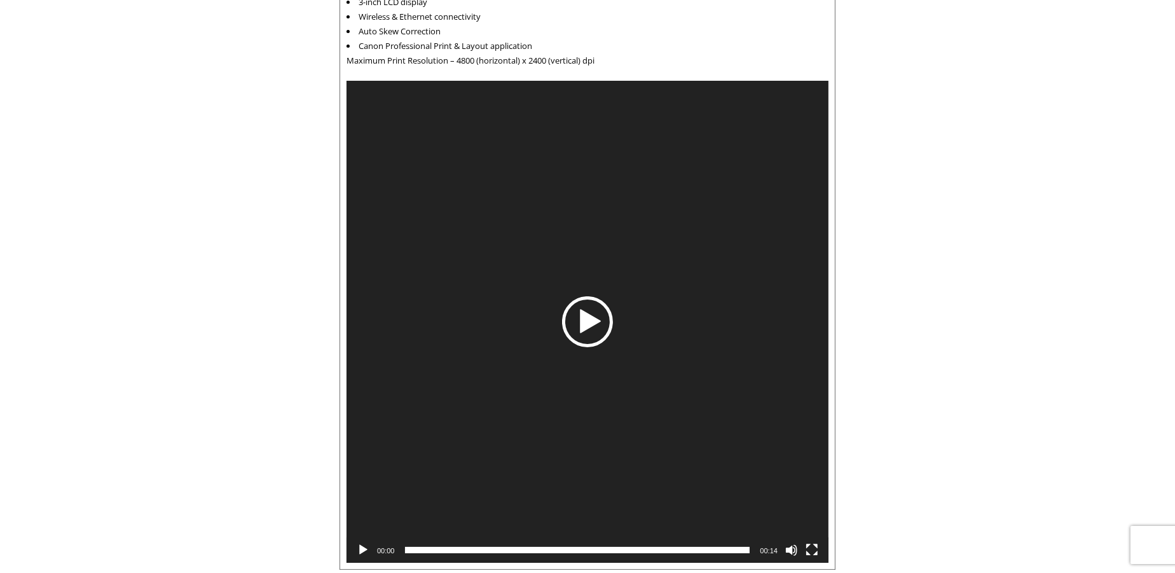
scroll to position [801, 0]
click at [597, 325] on div "Play" at bounding box center [587, 321] width 51 height 51
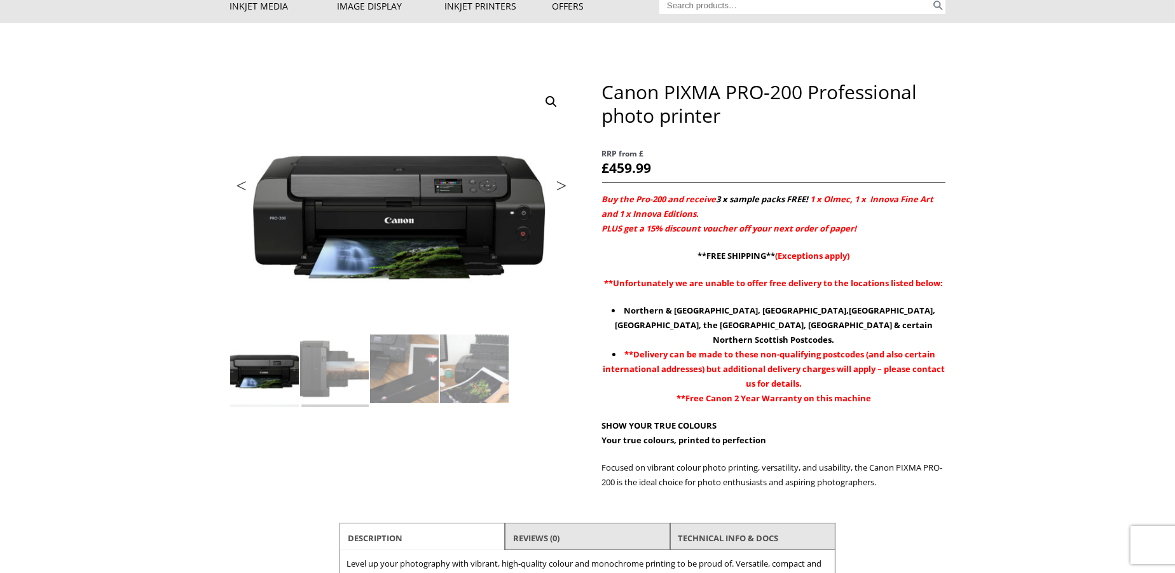
scroll to position [0, 0]
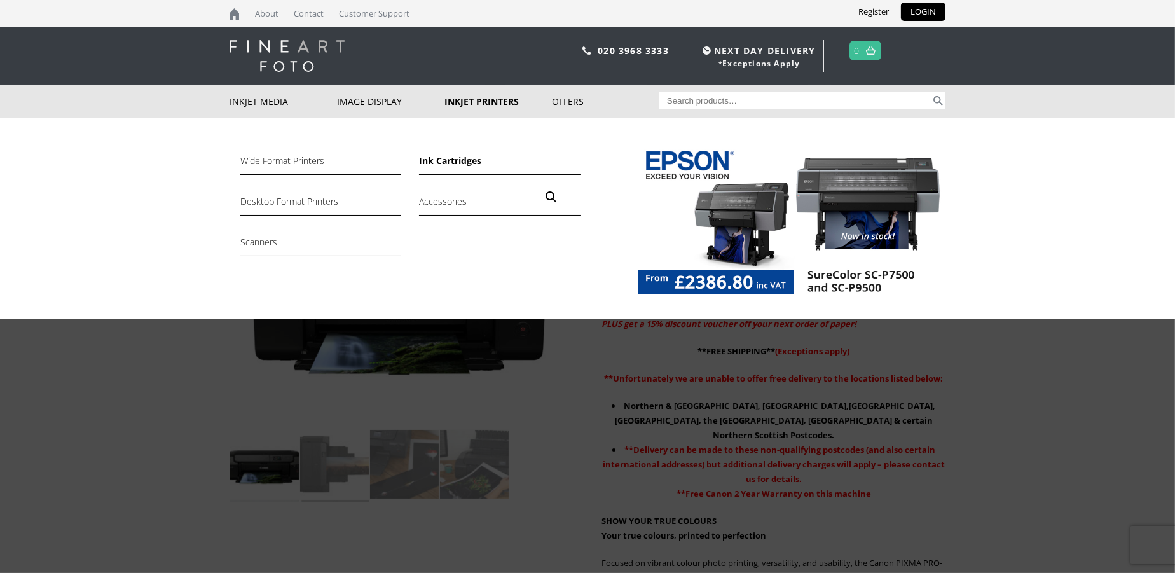
click at [458, 160] on link "Ink Cartridges" at bounding box center [499, 164] width 161 height 22
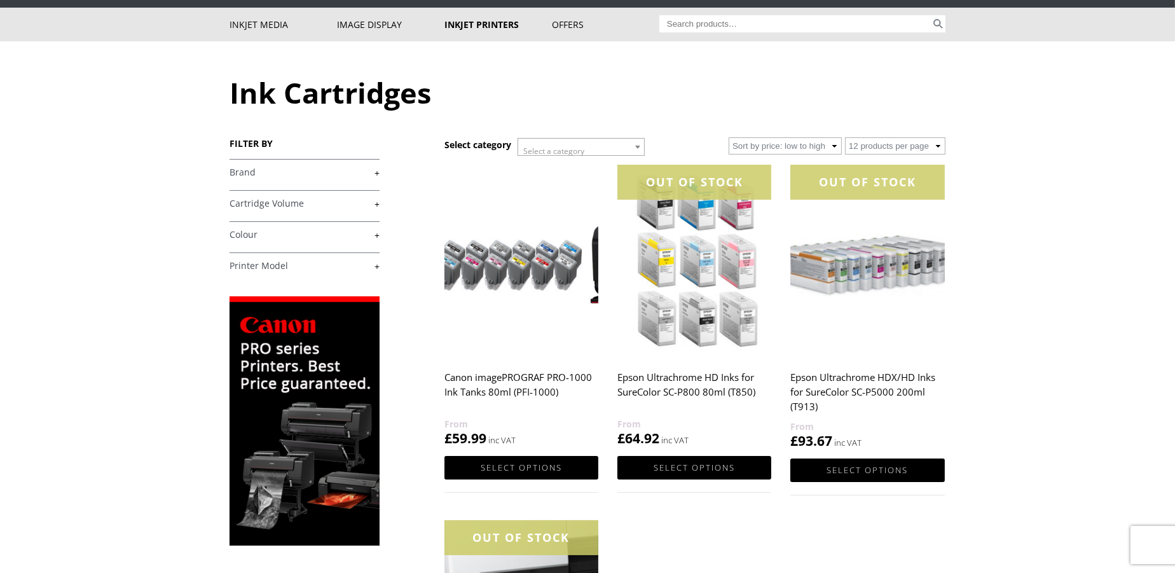
scroll to position [79, 0]
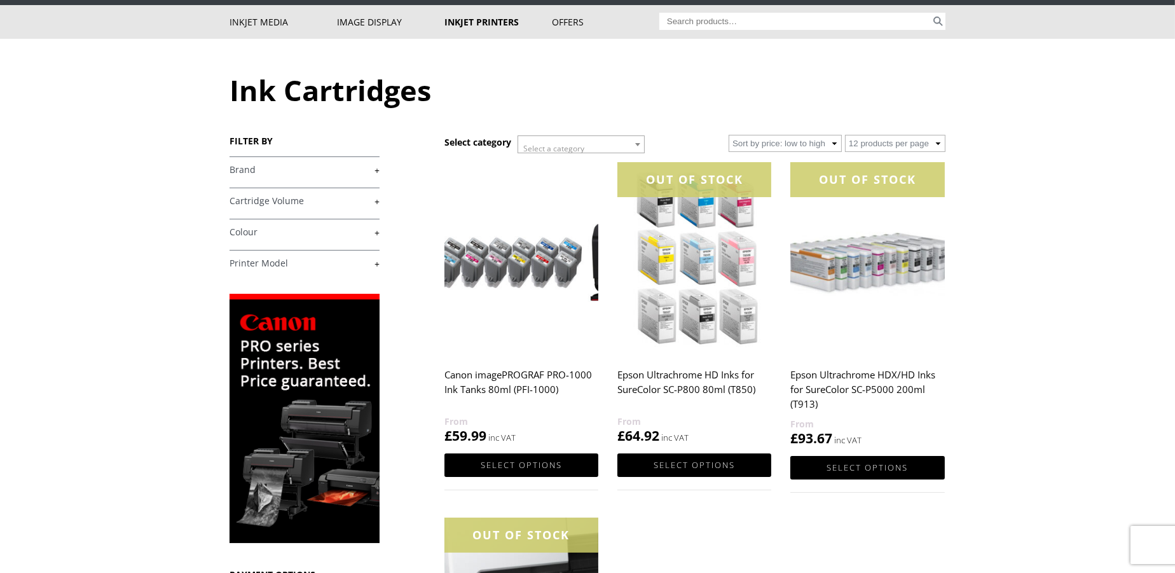
click at [374, 168] on link "+" at bounding box center [304, 170] width 150 height 12
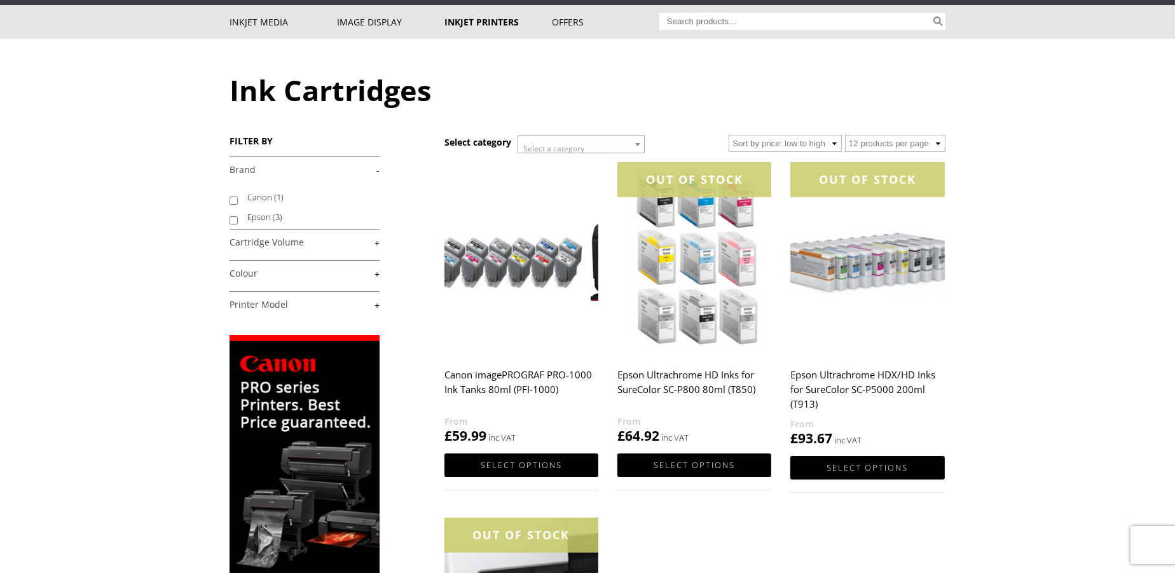
click at [259, 196] on label "Canon (1)" at bounding box center [307, 198] width 120 height 20
click at [238, 196] on input "Canon (1)" at bounding box center [233, 200] width 8 height 8
checkbox input "true"
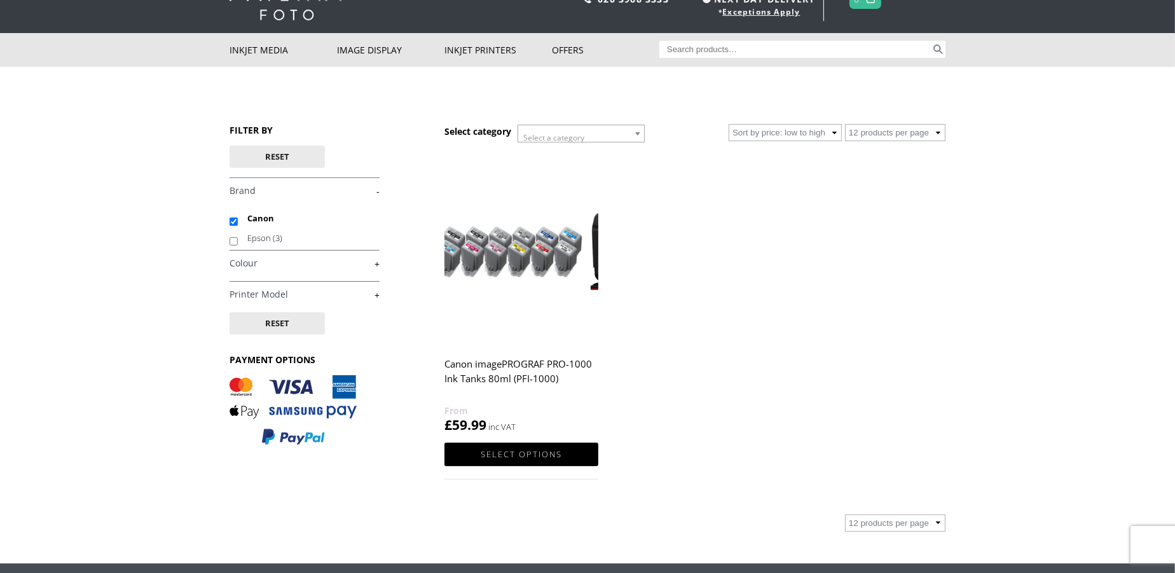
scroll to position [53, 0]
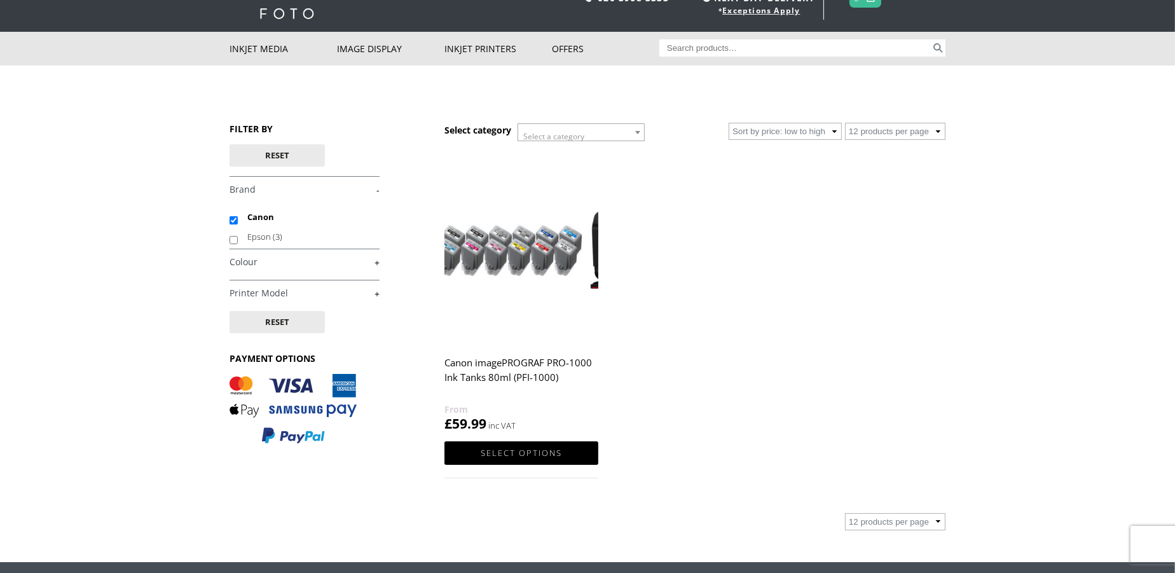
click at [376, 291] on link "+" at bounding box center [304, 293] width 150 height 12
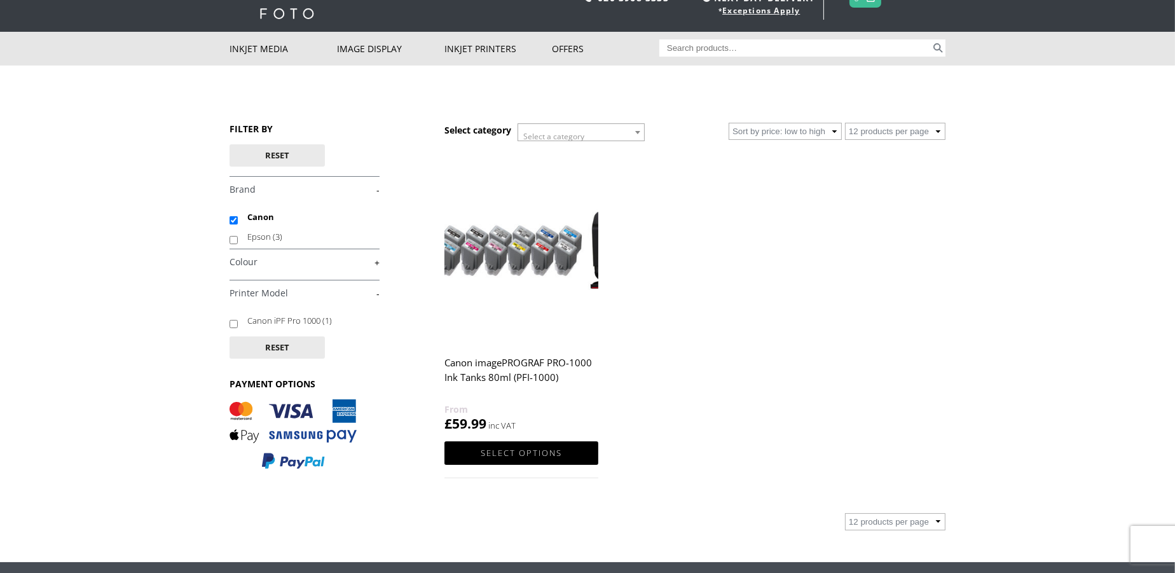
click at [835, 323] on ul "Canon imagePROGRAF PRO-1000 Ink Tanks 80ml (PFI-1000) £ 59.99 Select options Th…" at bounding box center [694, 326] width 501 height 353
